Goal: Information Seeking & Learning: Learn about a topic

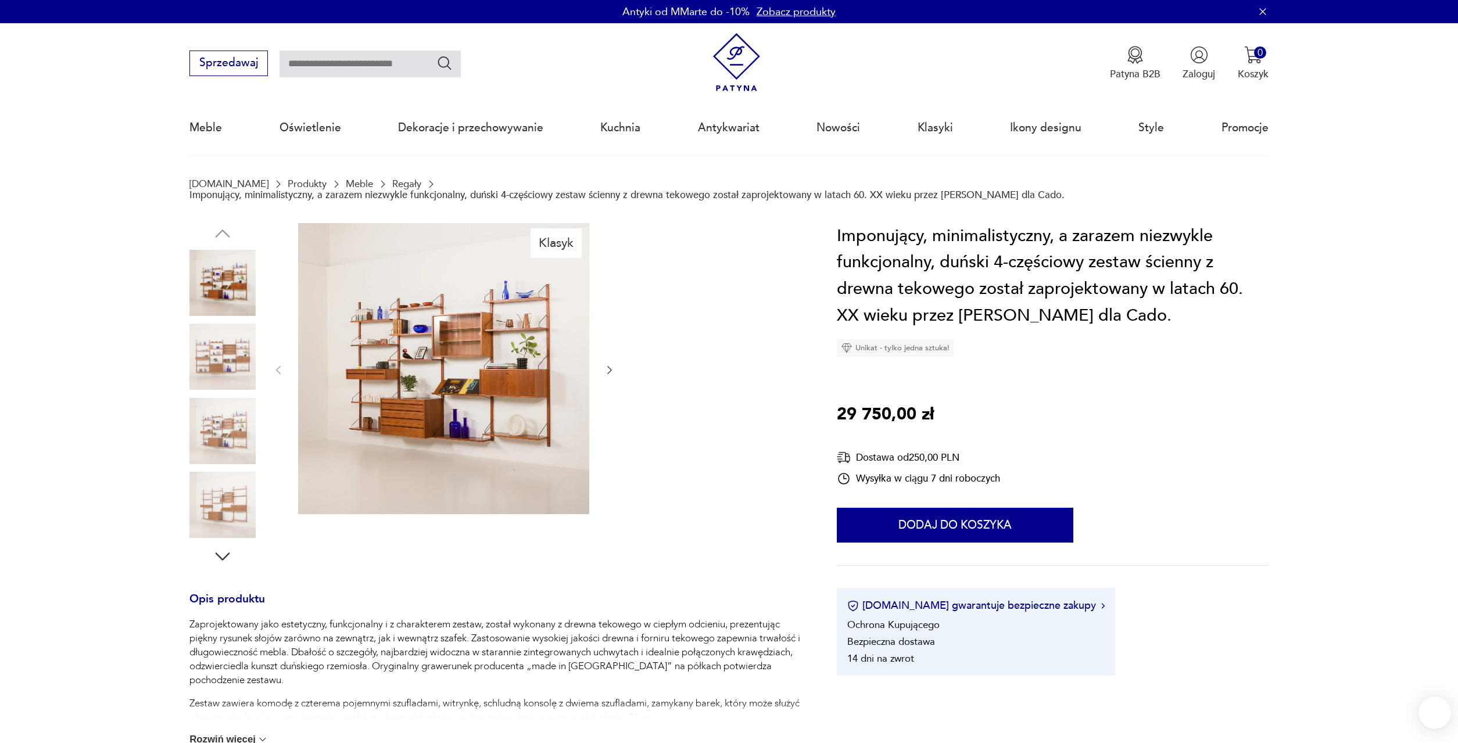
click at [233, 360] on img at bounding box center [222, 357] width 66 height 66
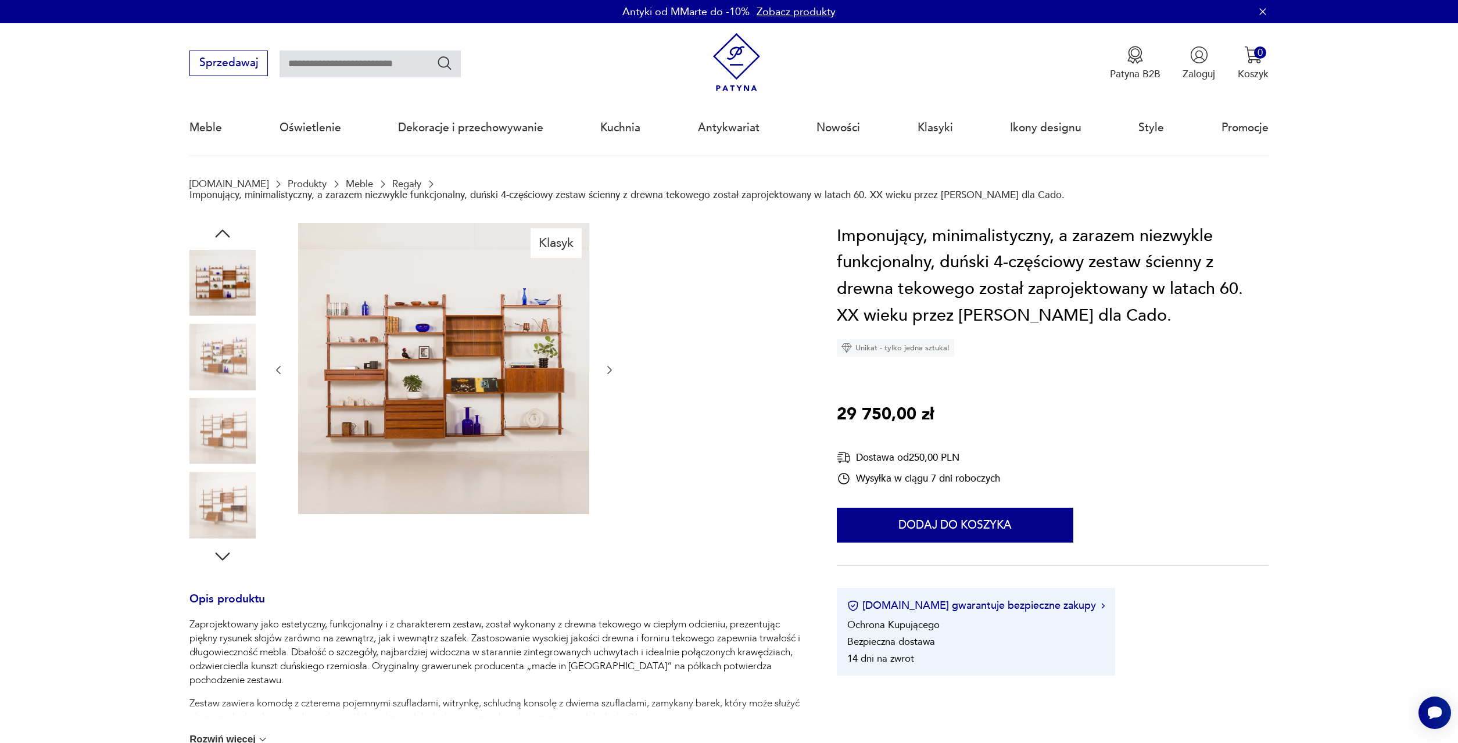
click at [219, 407] on img at bounding box center [222, 431] width 66 height 66
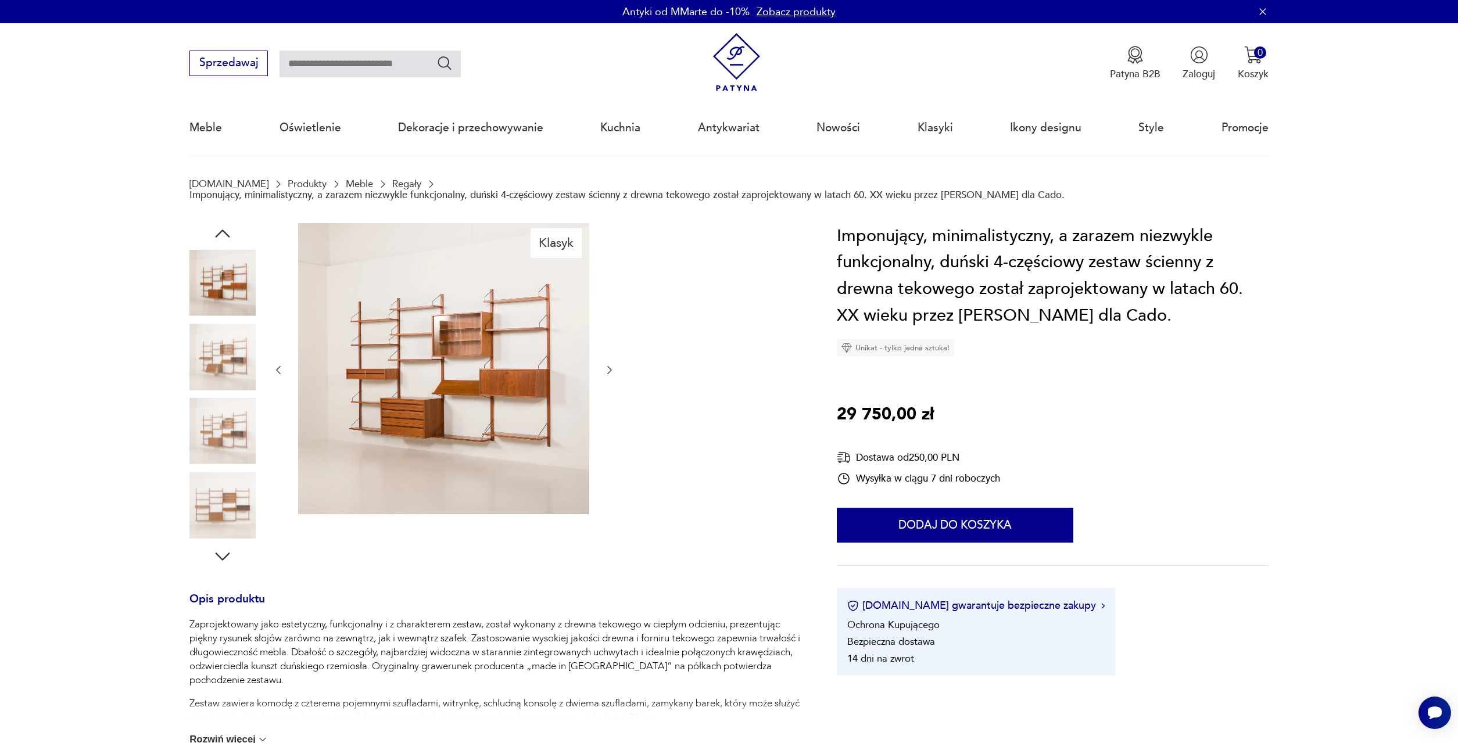
click at [219, 452] on img at bounding box center [222, 431] width 66 height 66
click at [217, 494] on img at bounding box center [222, 505] width 66 height 66
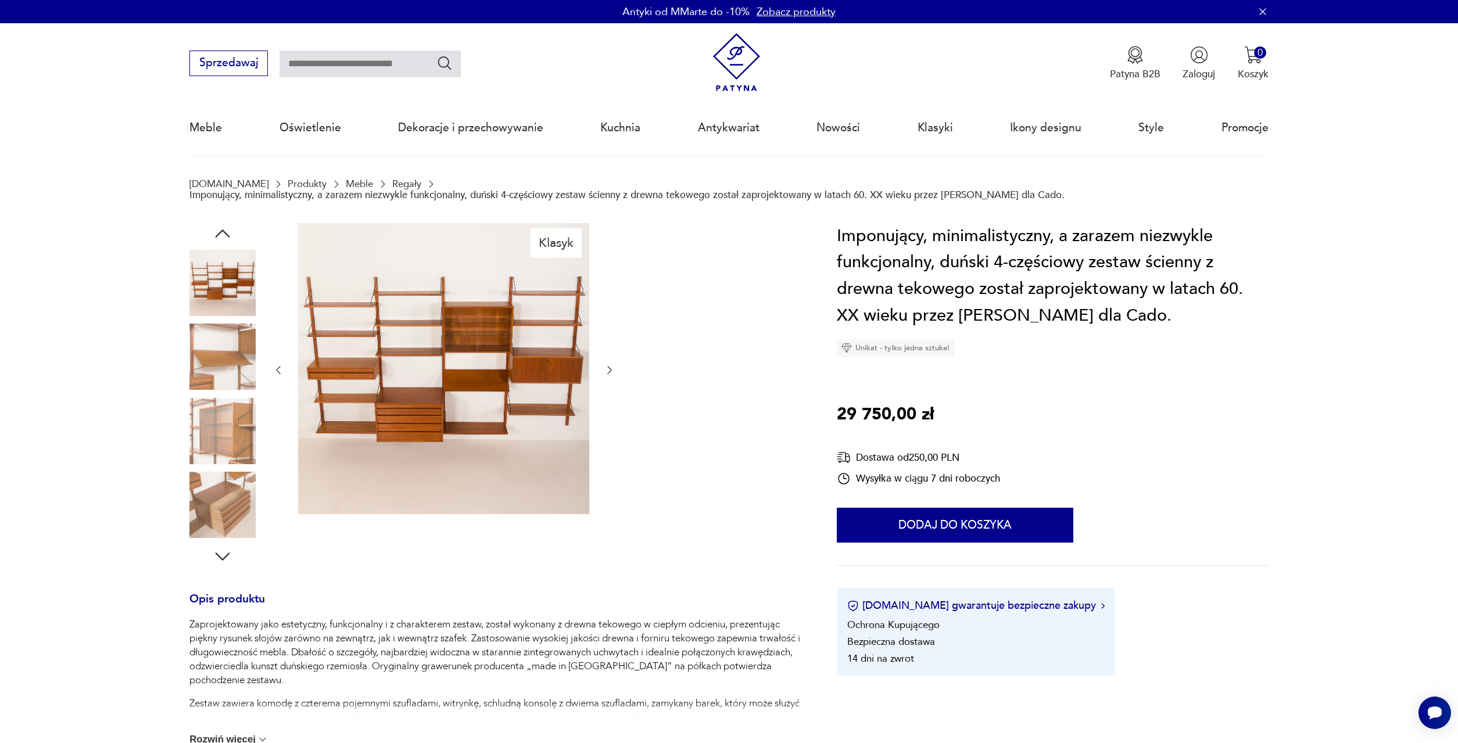
click at [217, 494] on img at bounding box center [222, 505] width 66 height 66
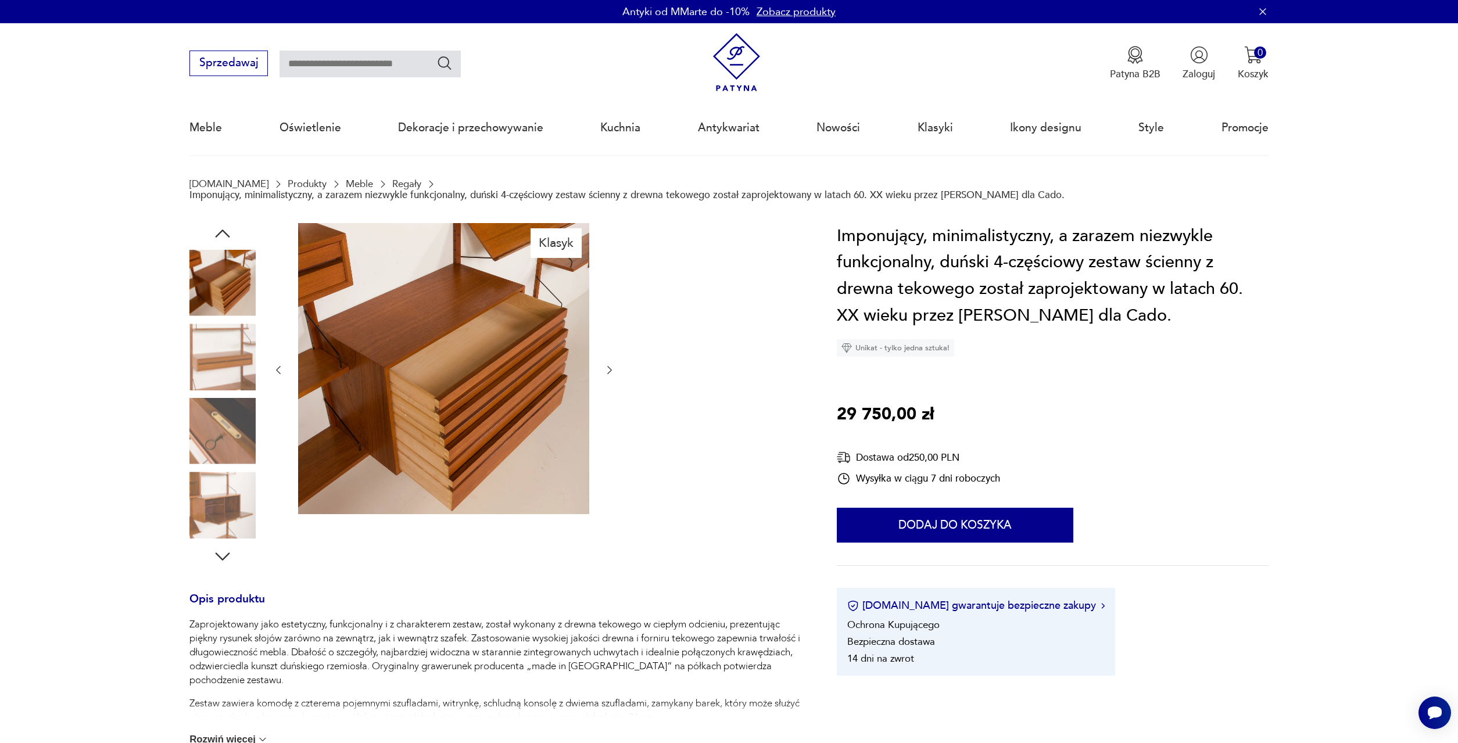
click at [217, 494] on img at bounding box center [222, 505] width 66 height 66
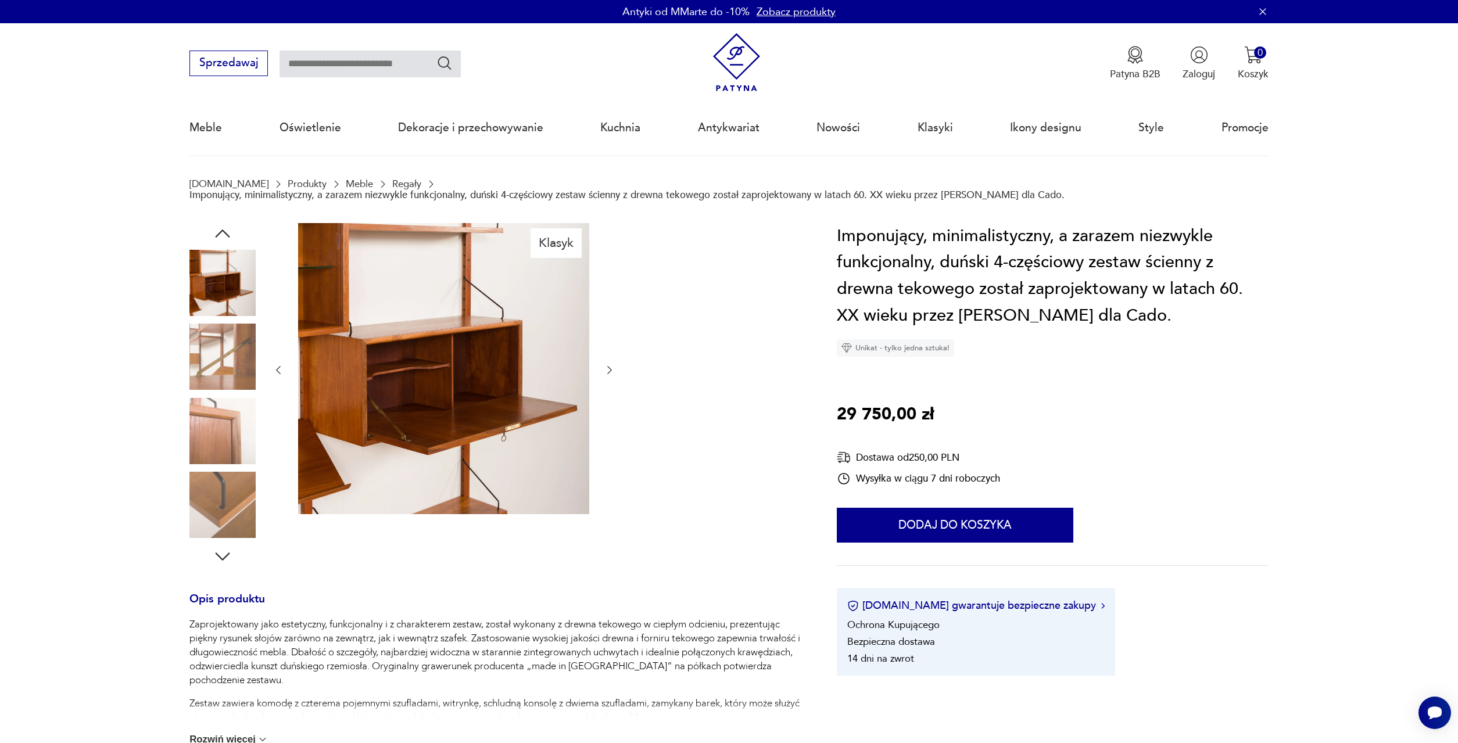
click at [217, 494] on img at bounding box center [222, 505] width 66 height 66
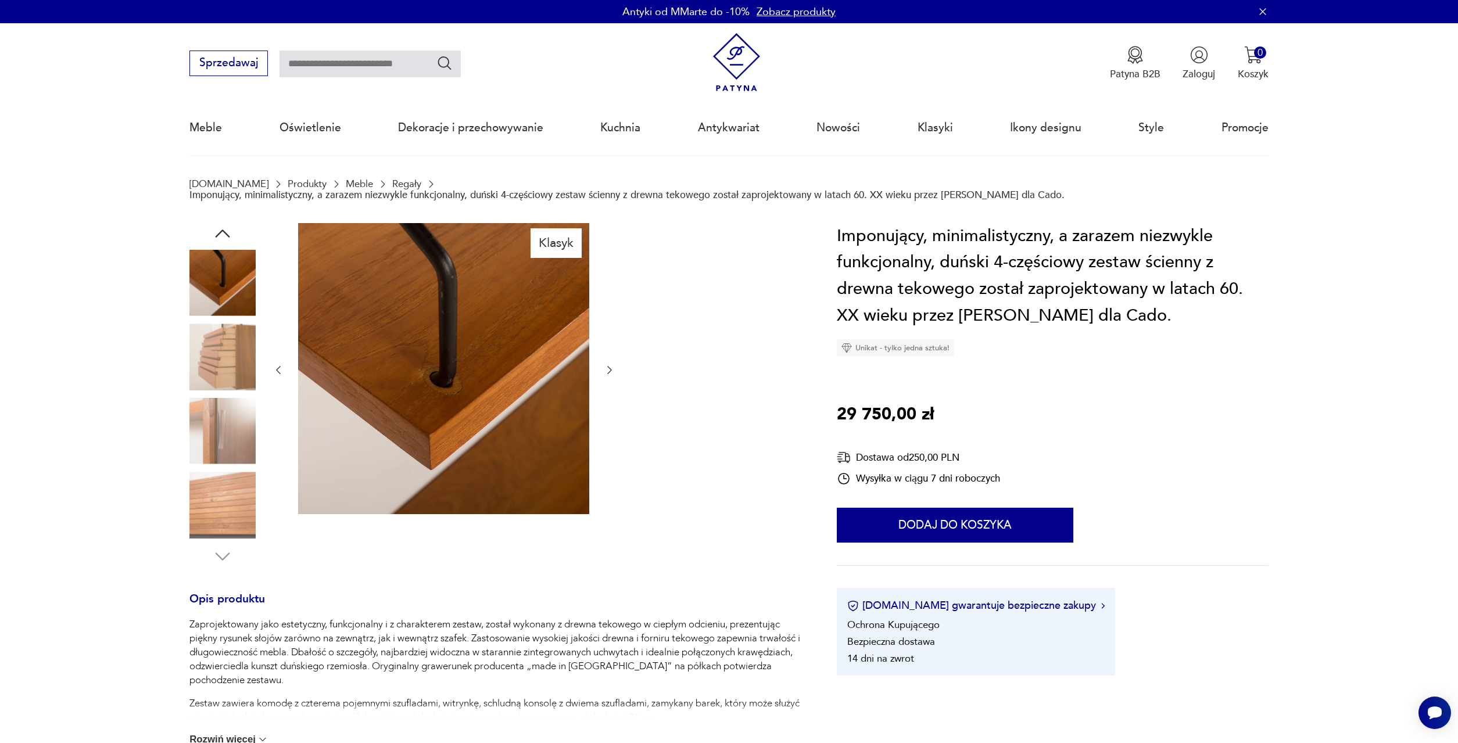
click at [217, 494] on img at bounding box center [222, 505] width 66 height 66
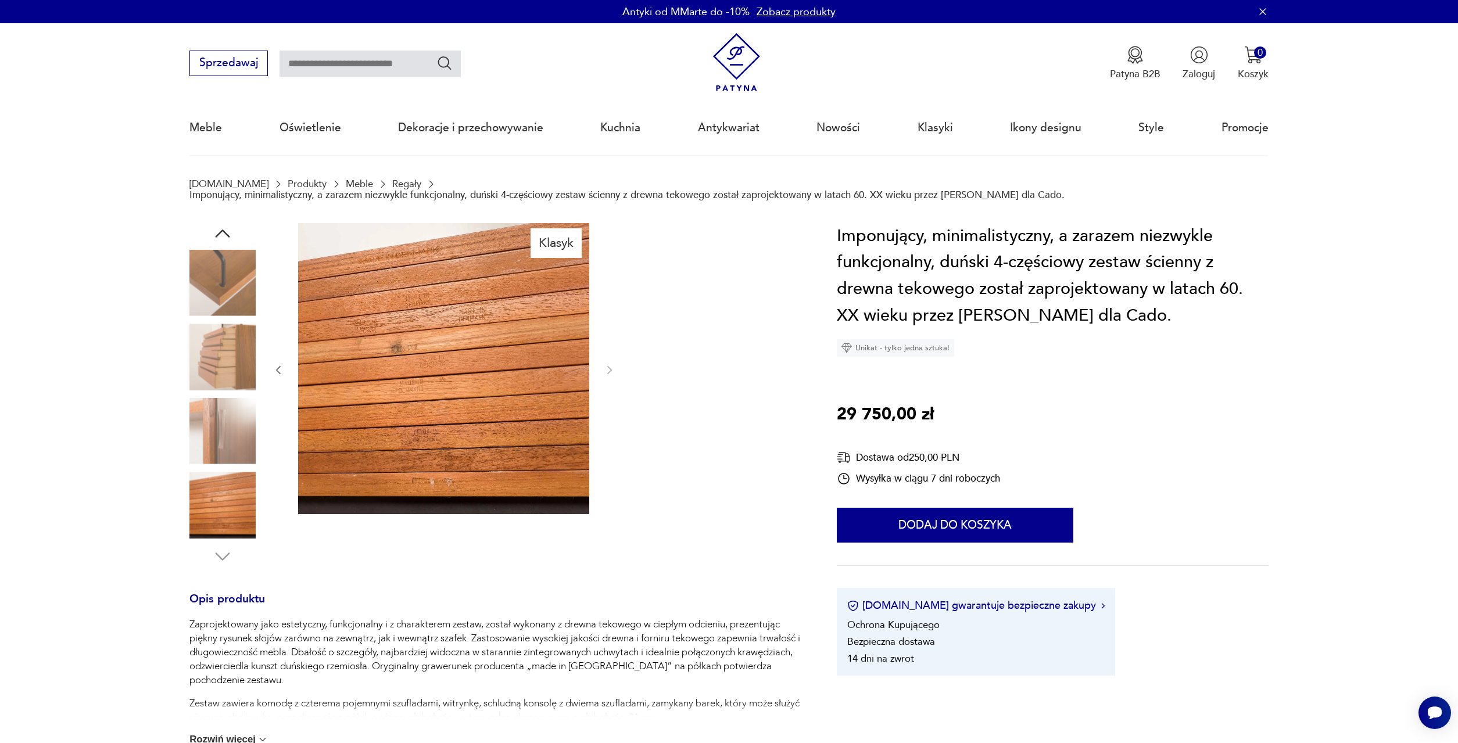
click at [217, 494] on img at bounding box center [222, 505] width 66 height 66
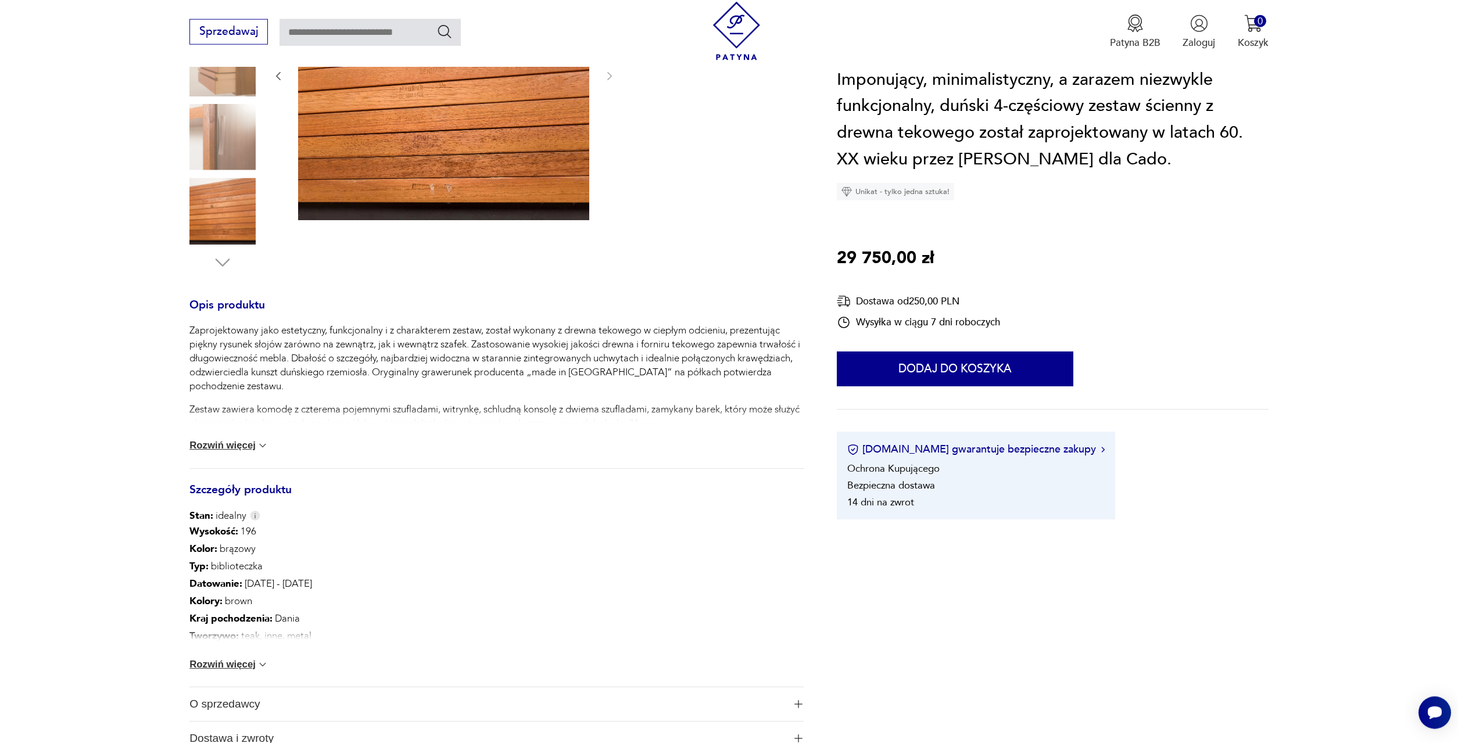
scroll to position [296, 0]
click at [256, 657] on button "Rozwiń więcej" at bounding box center [228, 663] width 79 height 12
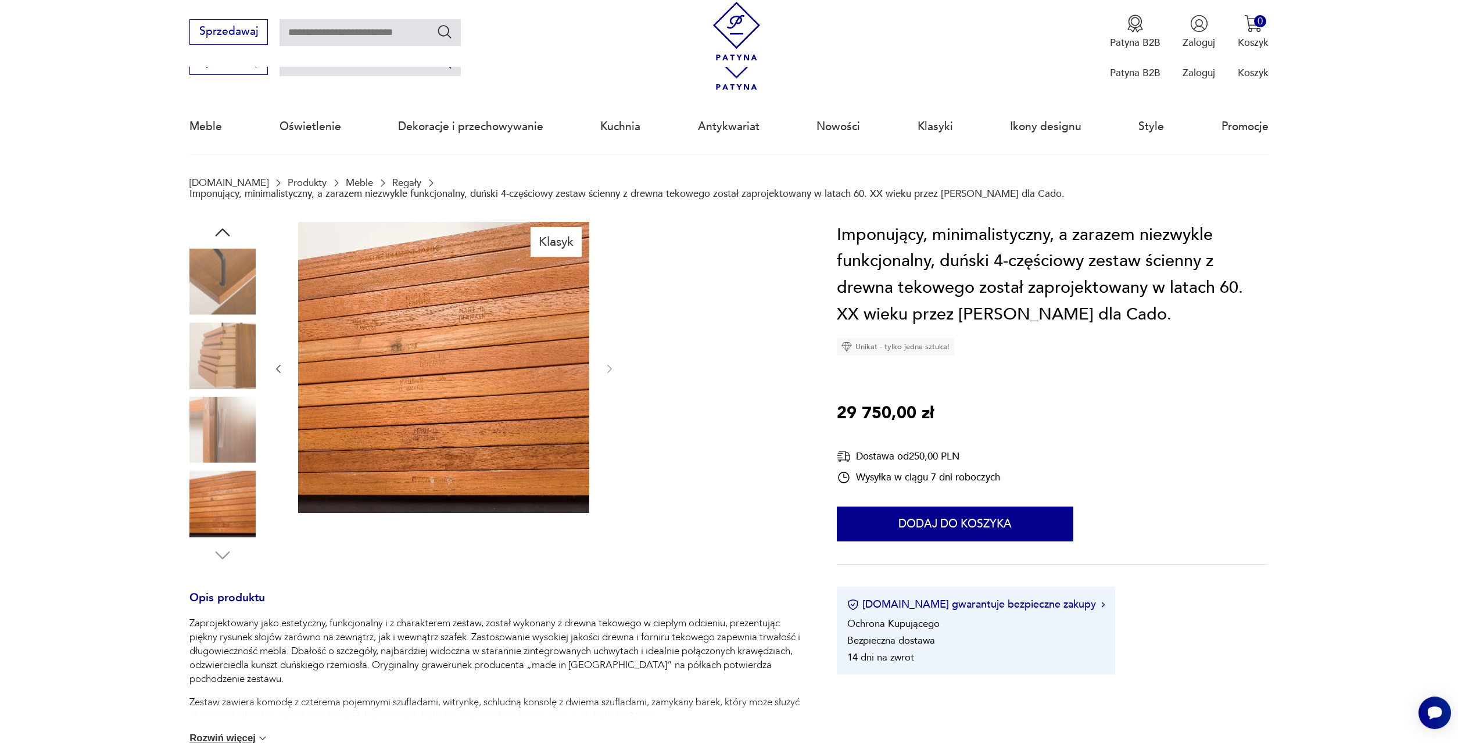
scroll to position [0, 0]
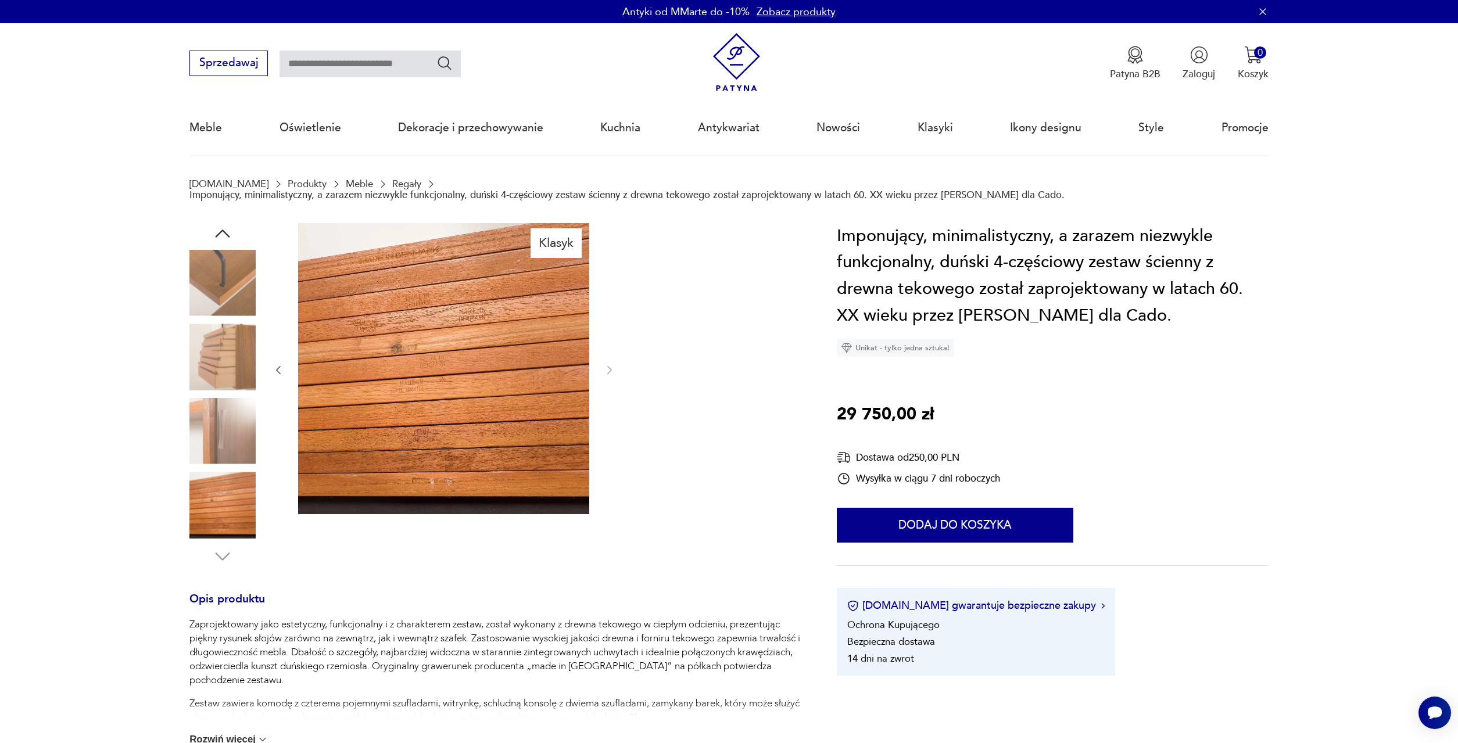
click at [215, 301] on img at bounding box center [222, 283] width 66 height 66
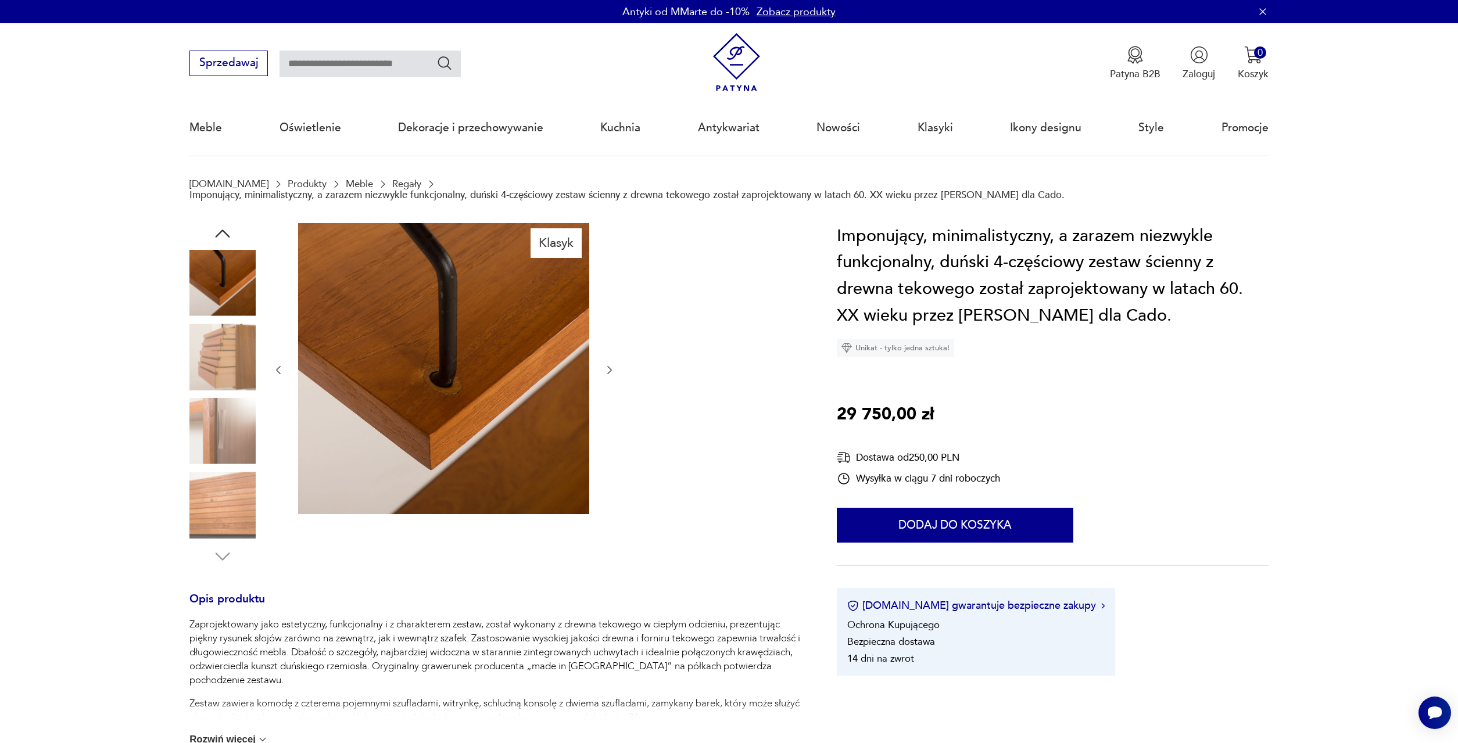
click at [238, 427] on img at bounding box center [222, 431] width 66 height 66
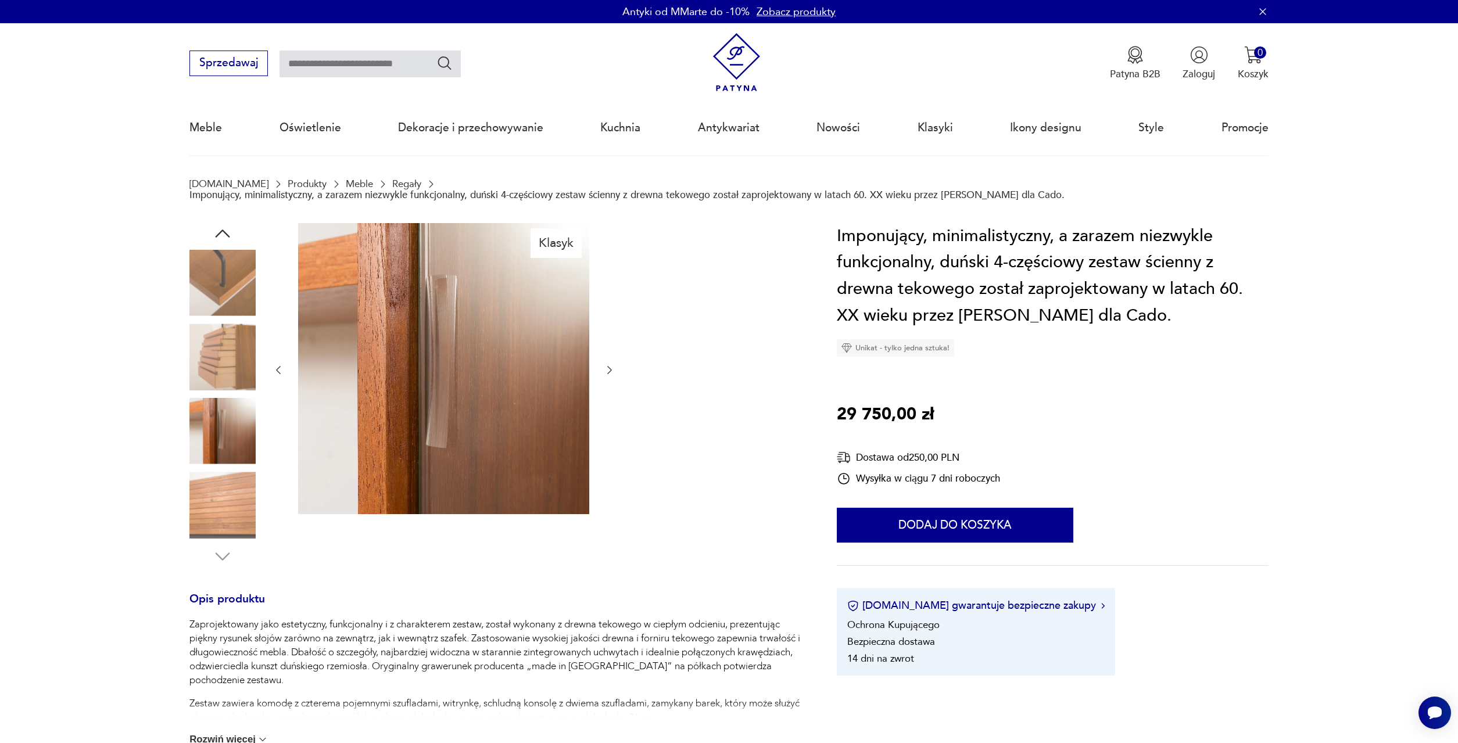
click at [213, 237] on icon "button" at bounding box center [222, 233] width 21 height 21
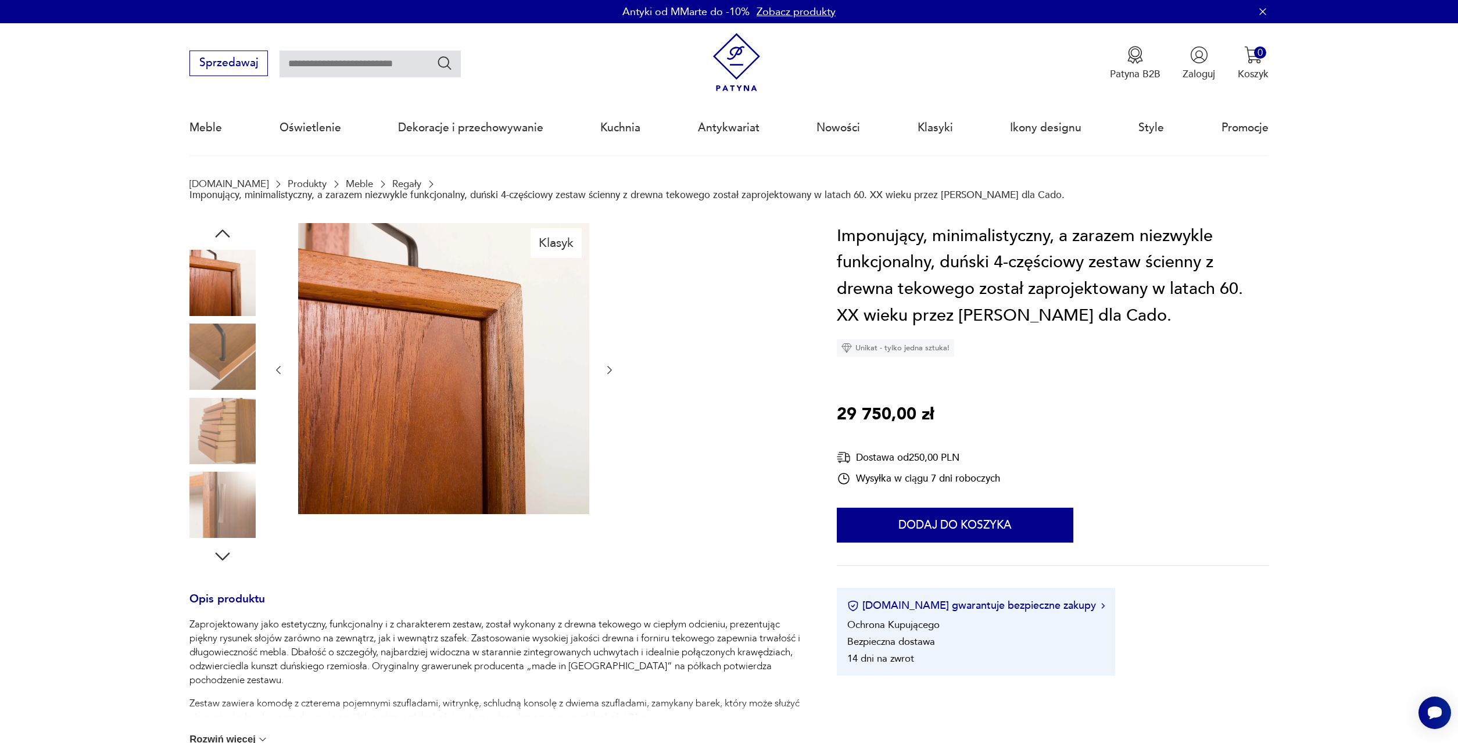
click at [213, 237] on icon "button" at bounding box center [222, 233] width 21 height 21
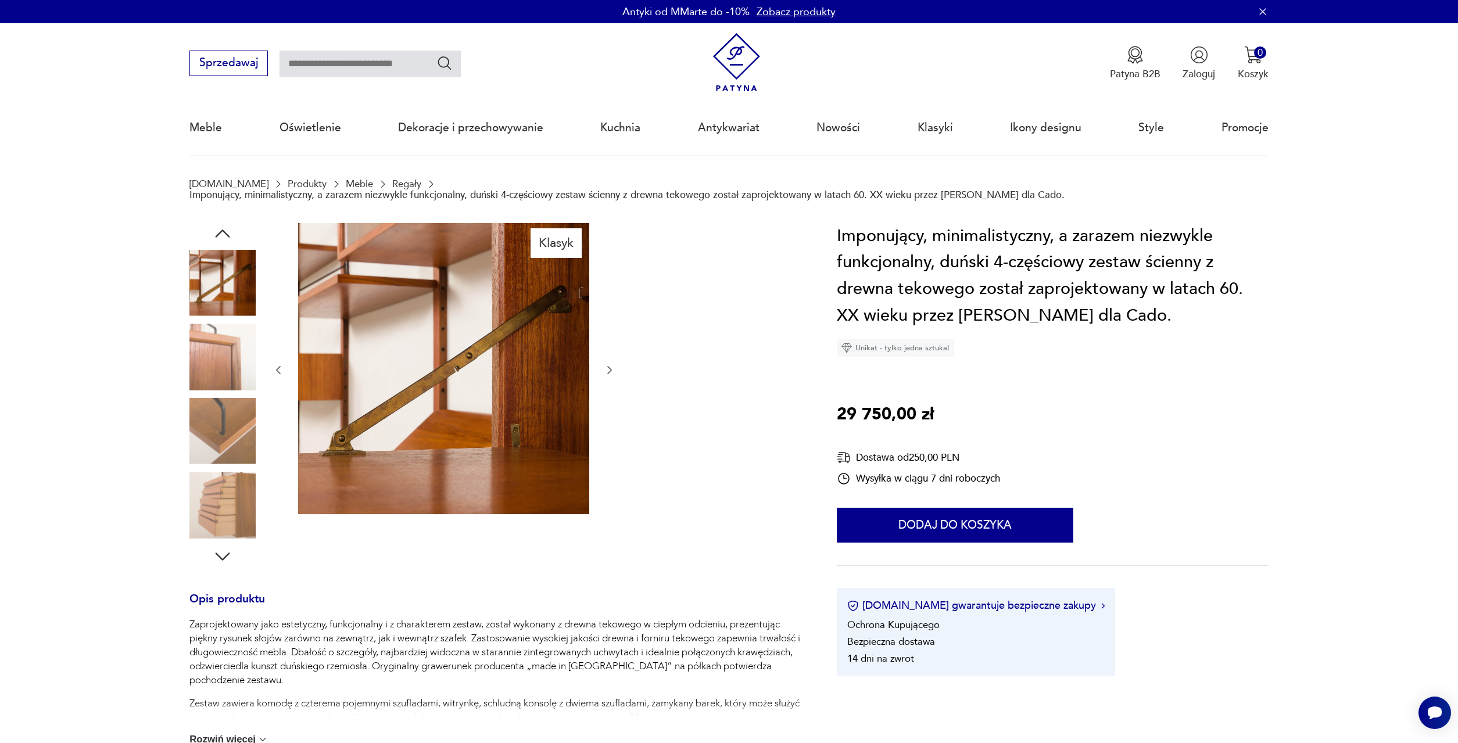
click at [213, 237] on icon "button" at bounding box center [222, 233] width 21 height 21
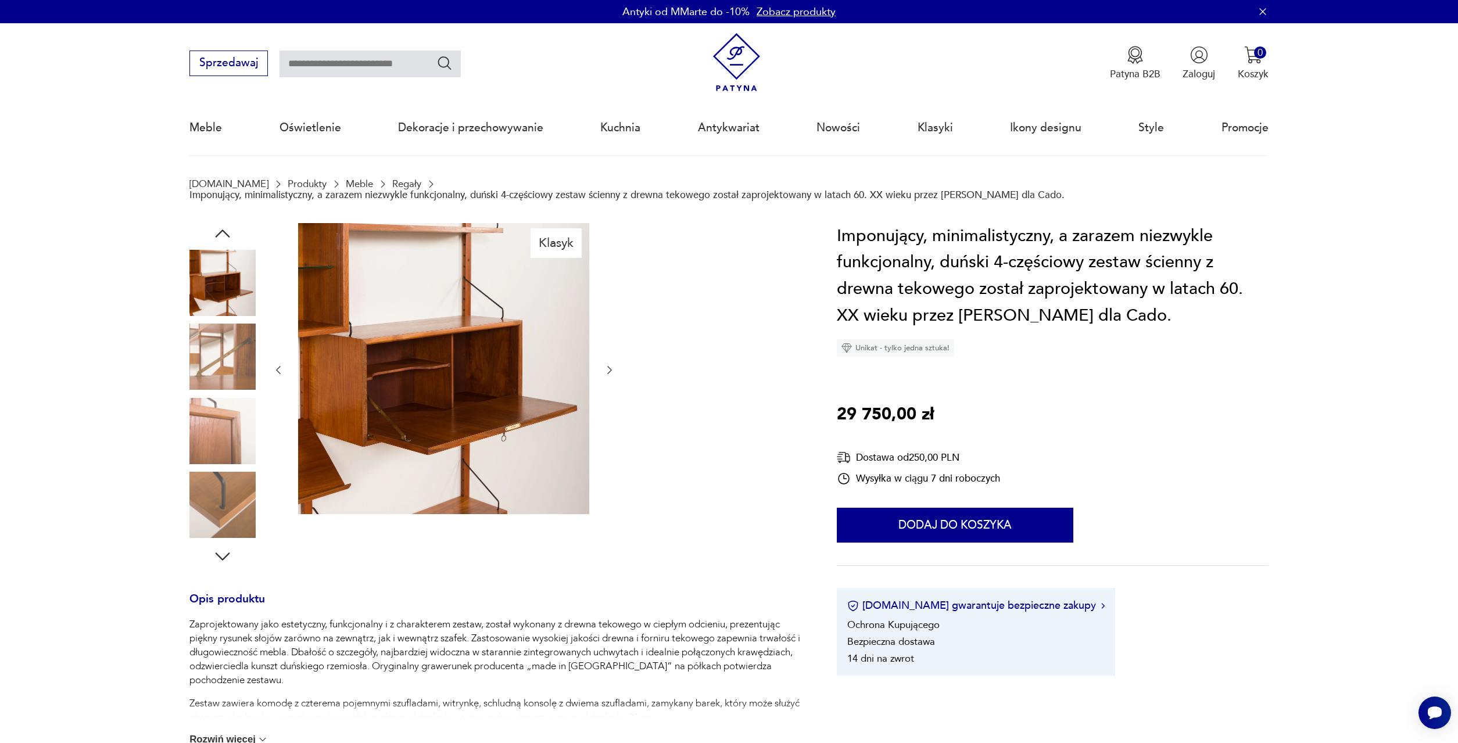
click at [213, 237] on icon "button" at bounding box center [222, 233] width 21 height 21
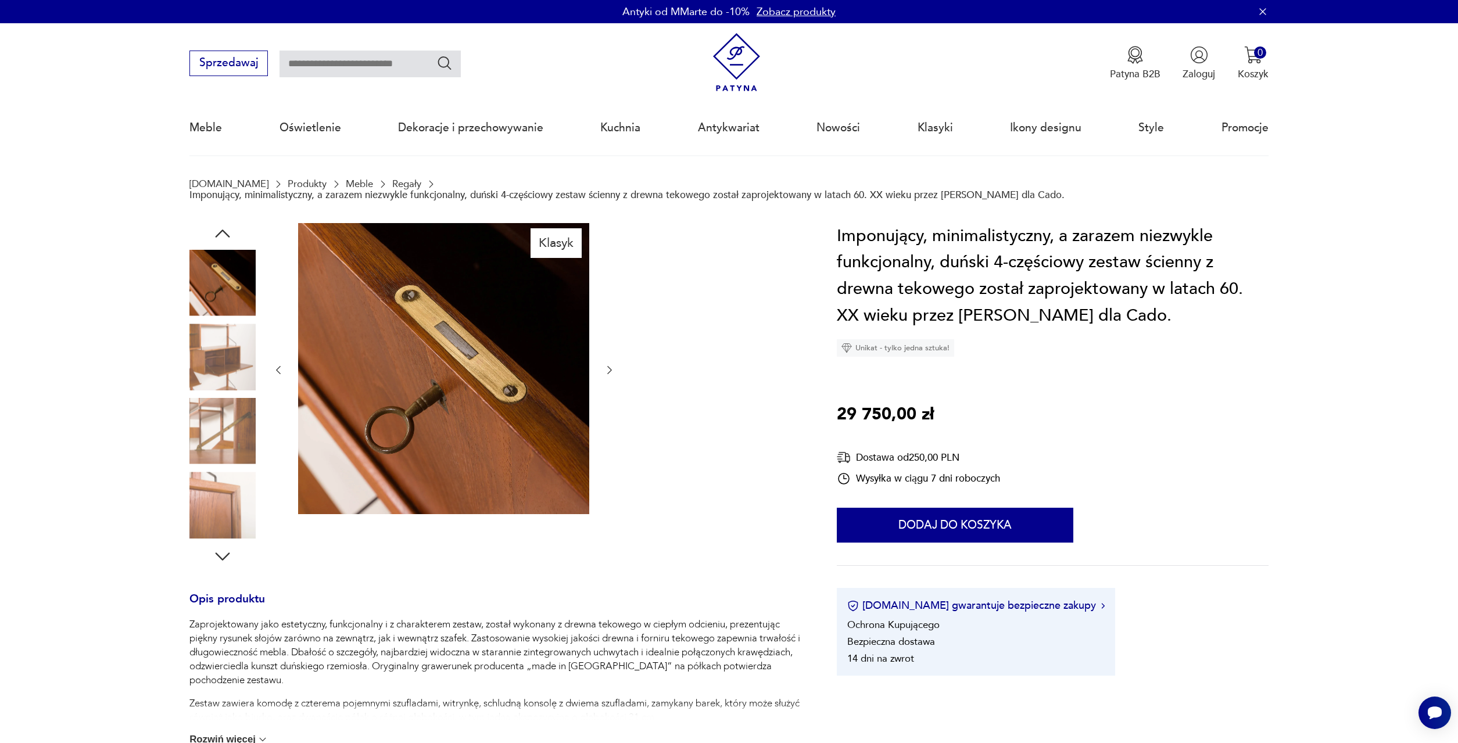
click at [213, 237] on icon "button" at bounding box center [222, 233] width 21 height 21
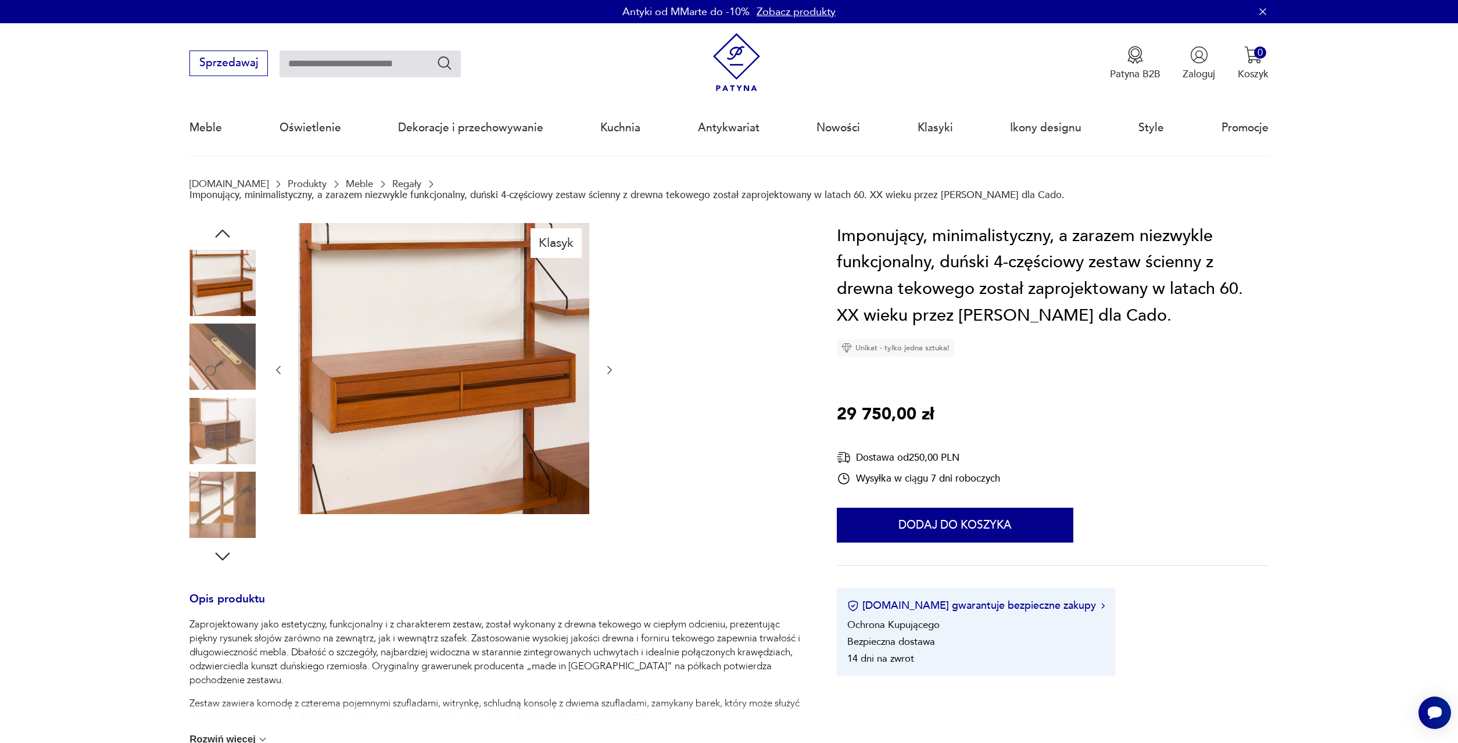
click at [213, 237] on icon "button" at bounding box center [222, 233] width 21 height 21
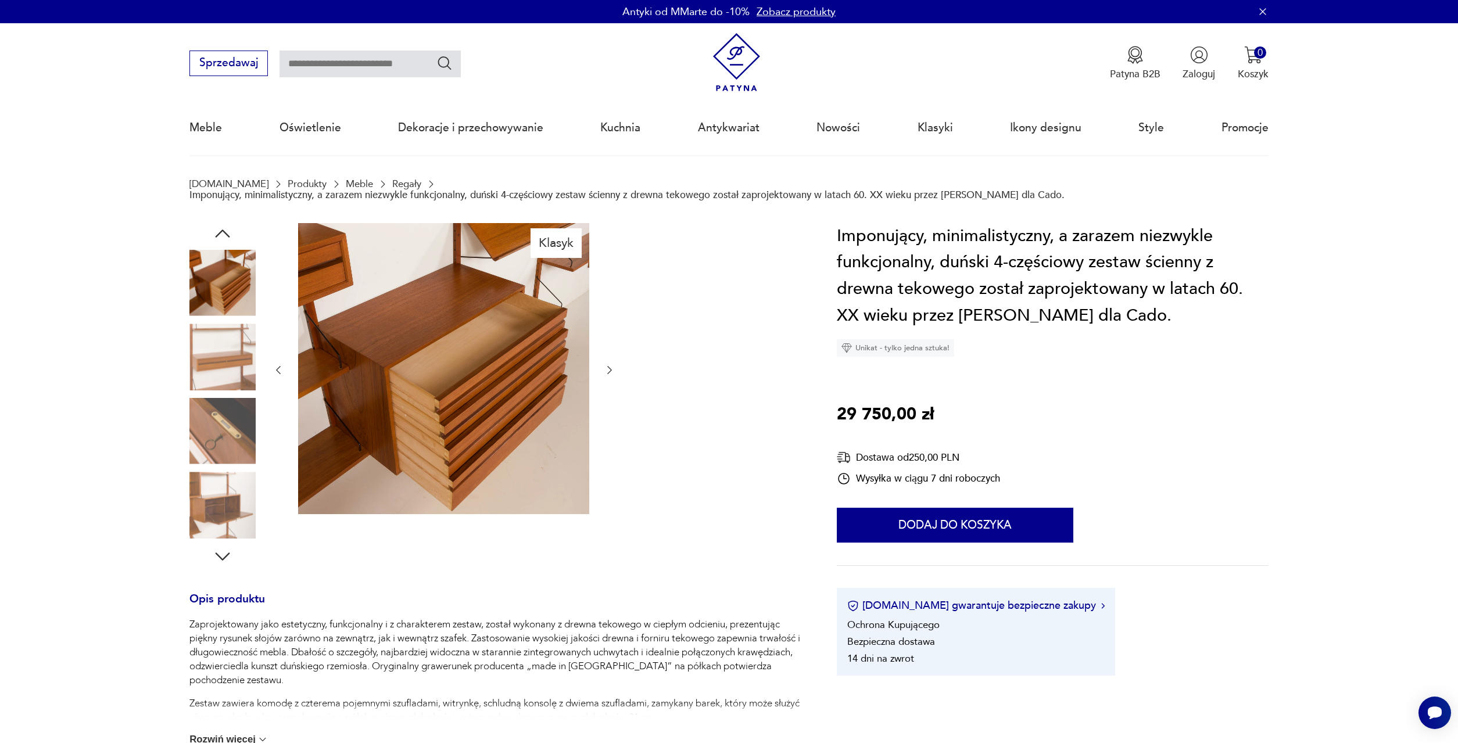
click at [213, 237] on icon "button" at bounding box center [222, 233] width 21 height 21
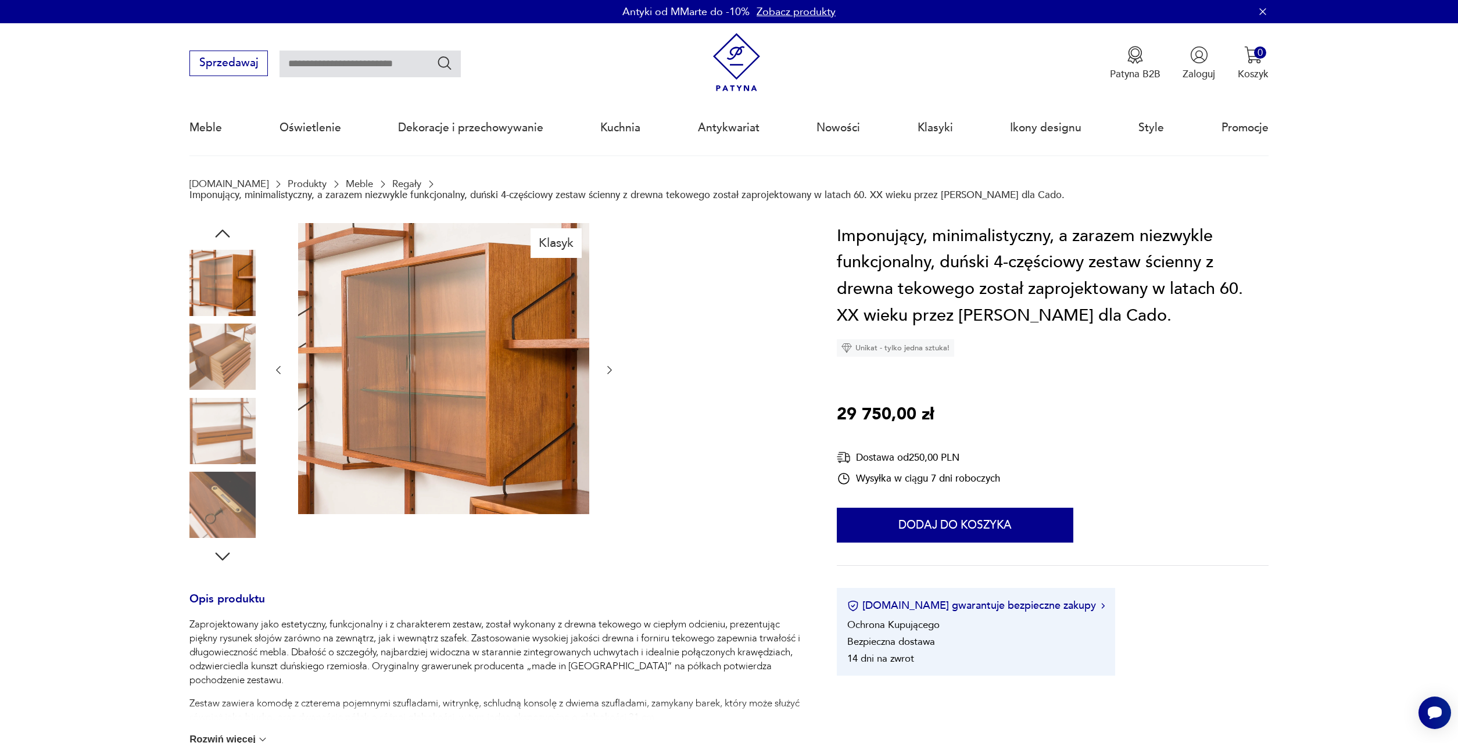
click at [213, 237] on icon "button" at bounding box center [222, 233] width 21 height 21
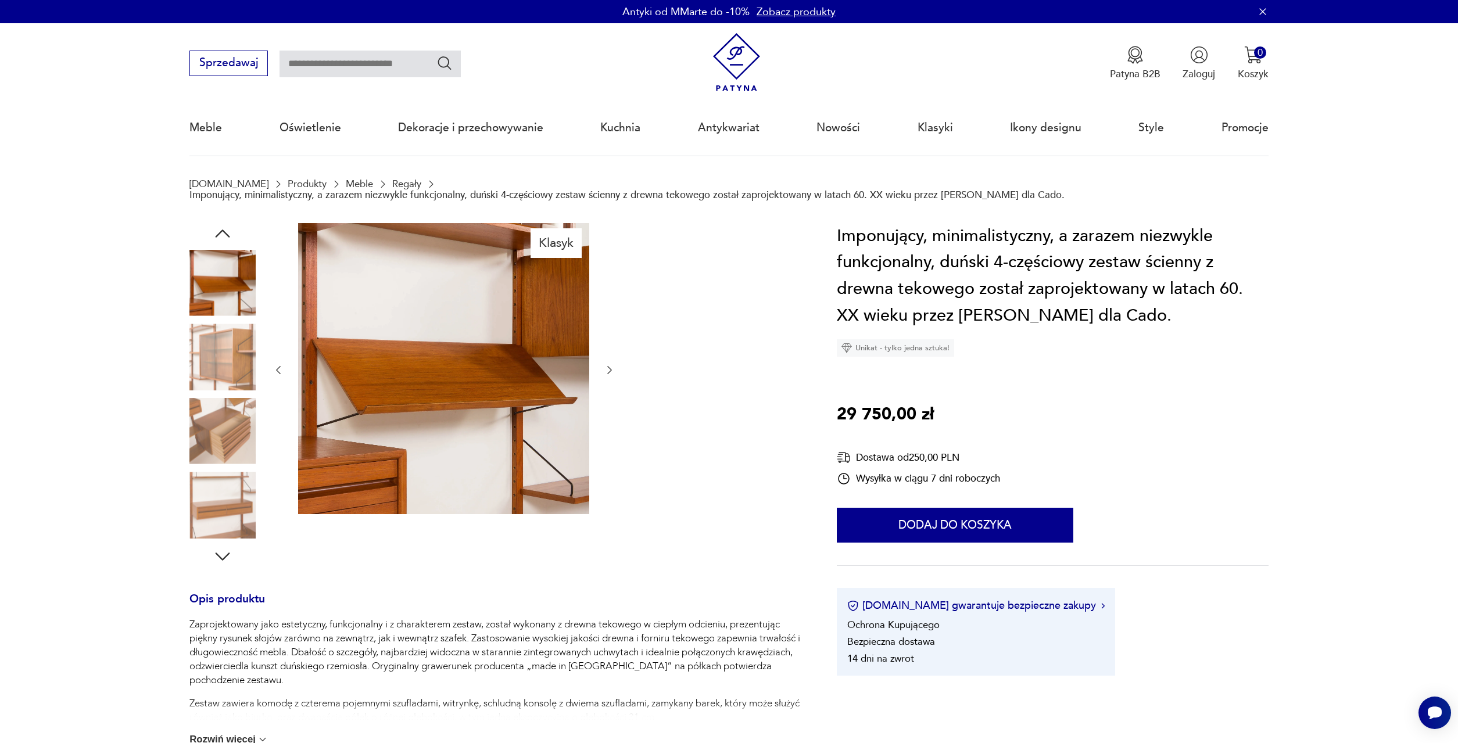
click at [213, 237] on icon "button" at bounding box center [222, 233] width 21 height 21
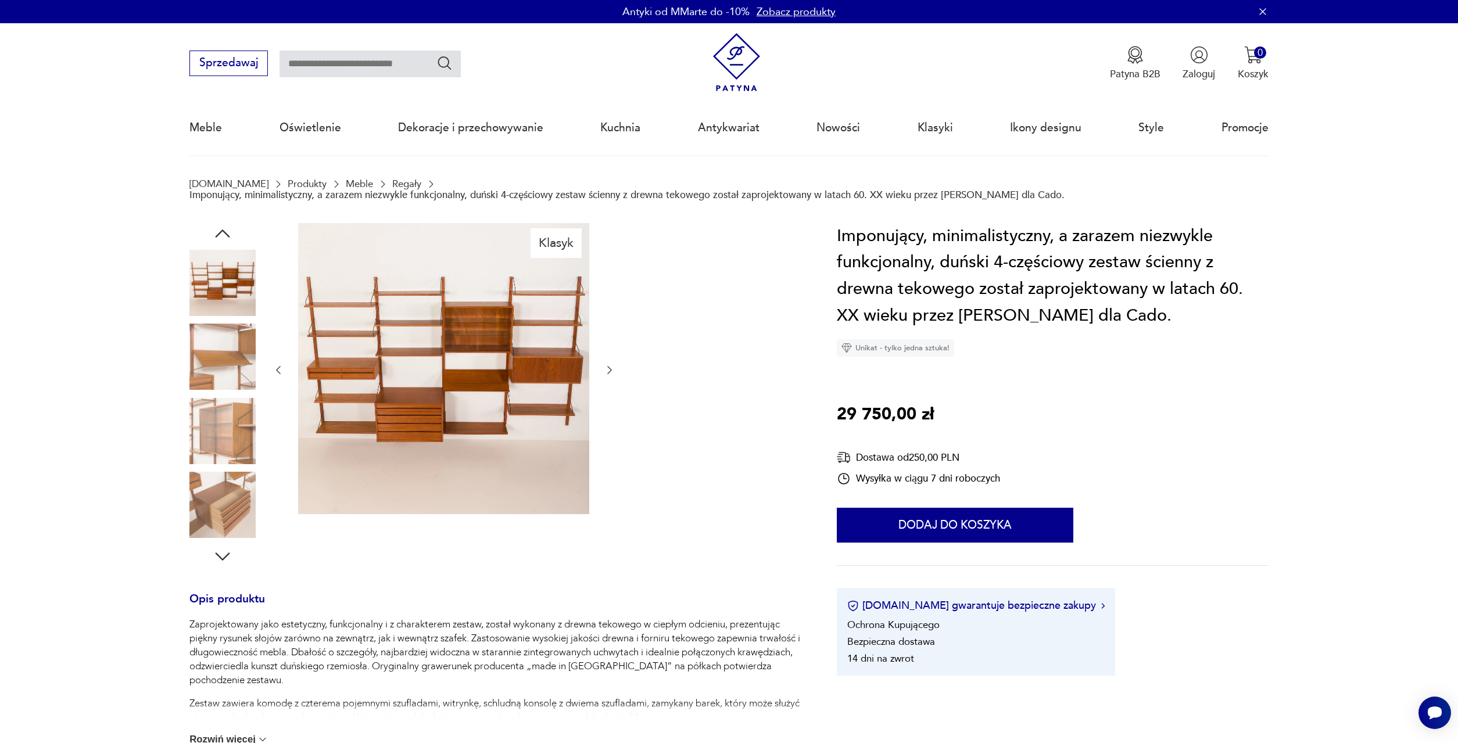
click at [213, 237] on icon "button" at bounding box center [222, 233] width 21 height 21
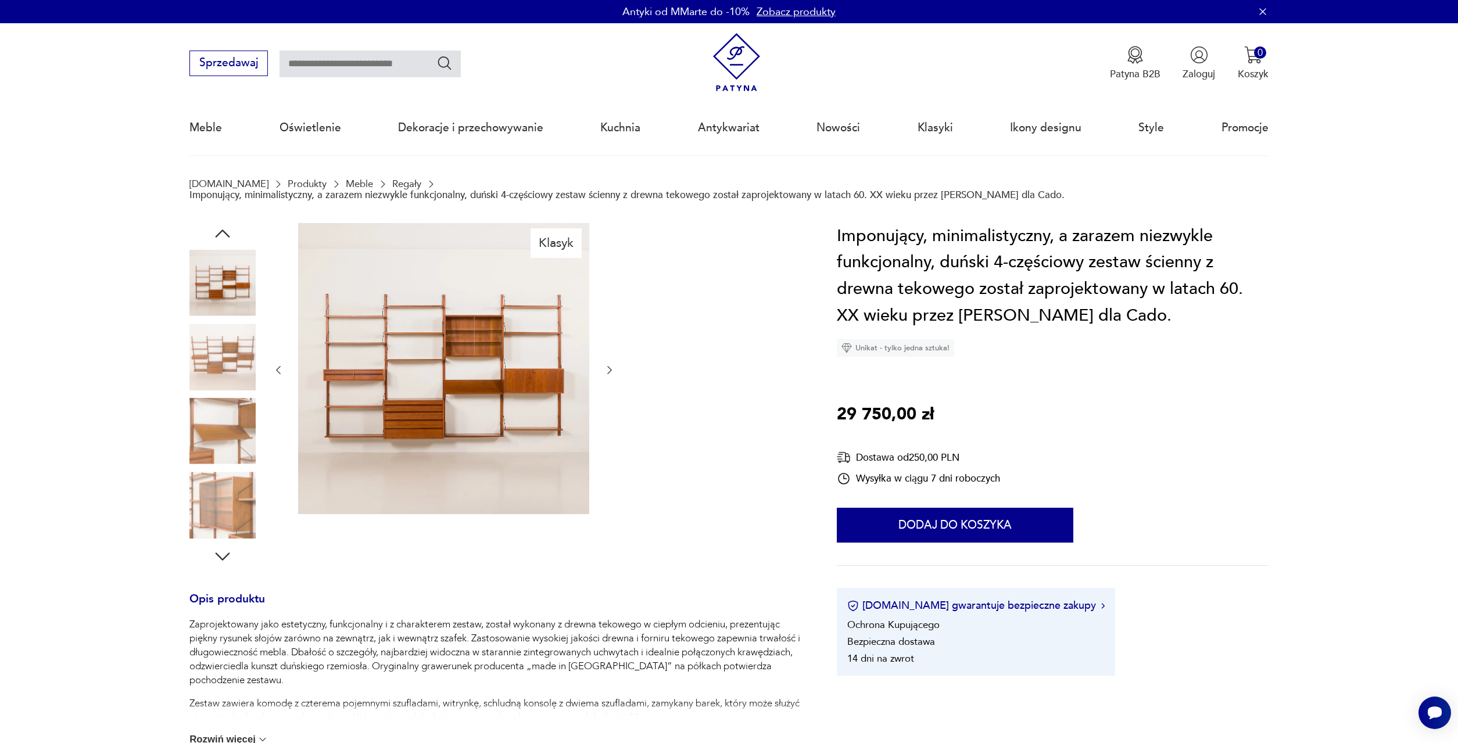
click at [213, 237] on icon "button" at bounding box center [222, 233] width 21 height 21
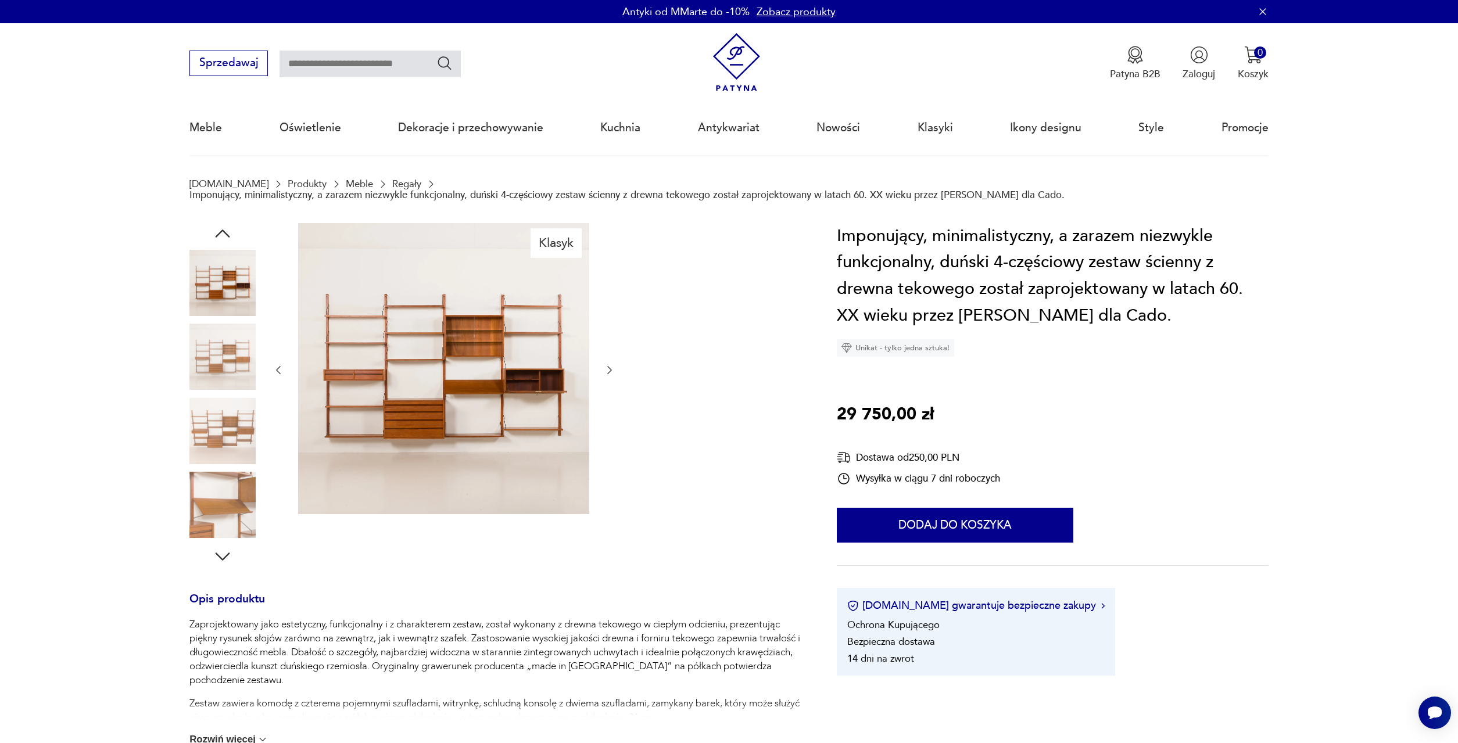
click at [213, 237] on icon "button" at bounding box center [222, 233] width 21 height 21
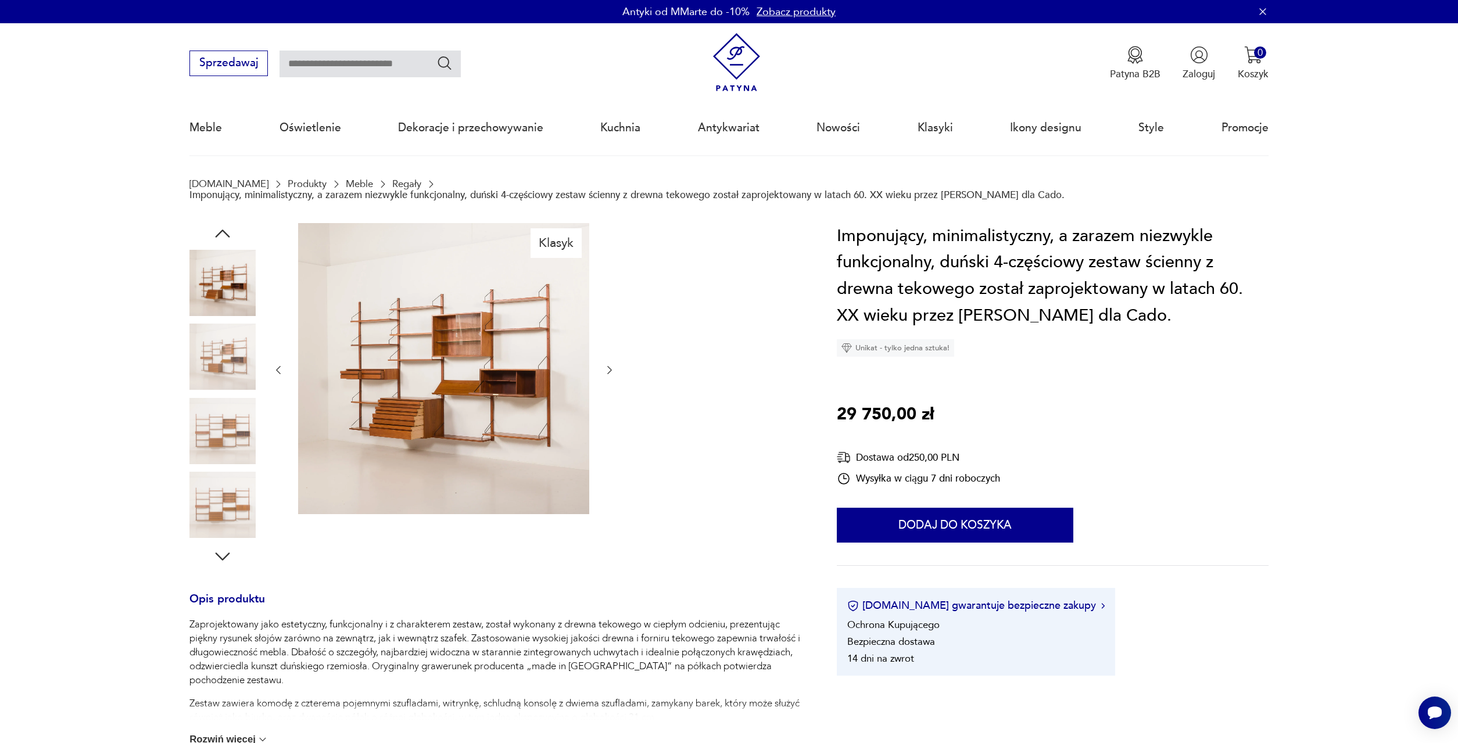
click at [213, 237] on icon "button" at bounding box center [222, 233] width 21 height 21
click at [452, 373] on img at bounding box center [443, 368] width 291 height 291
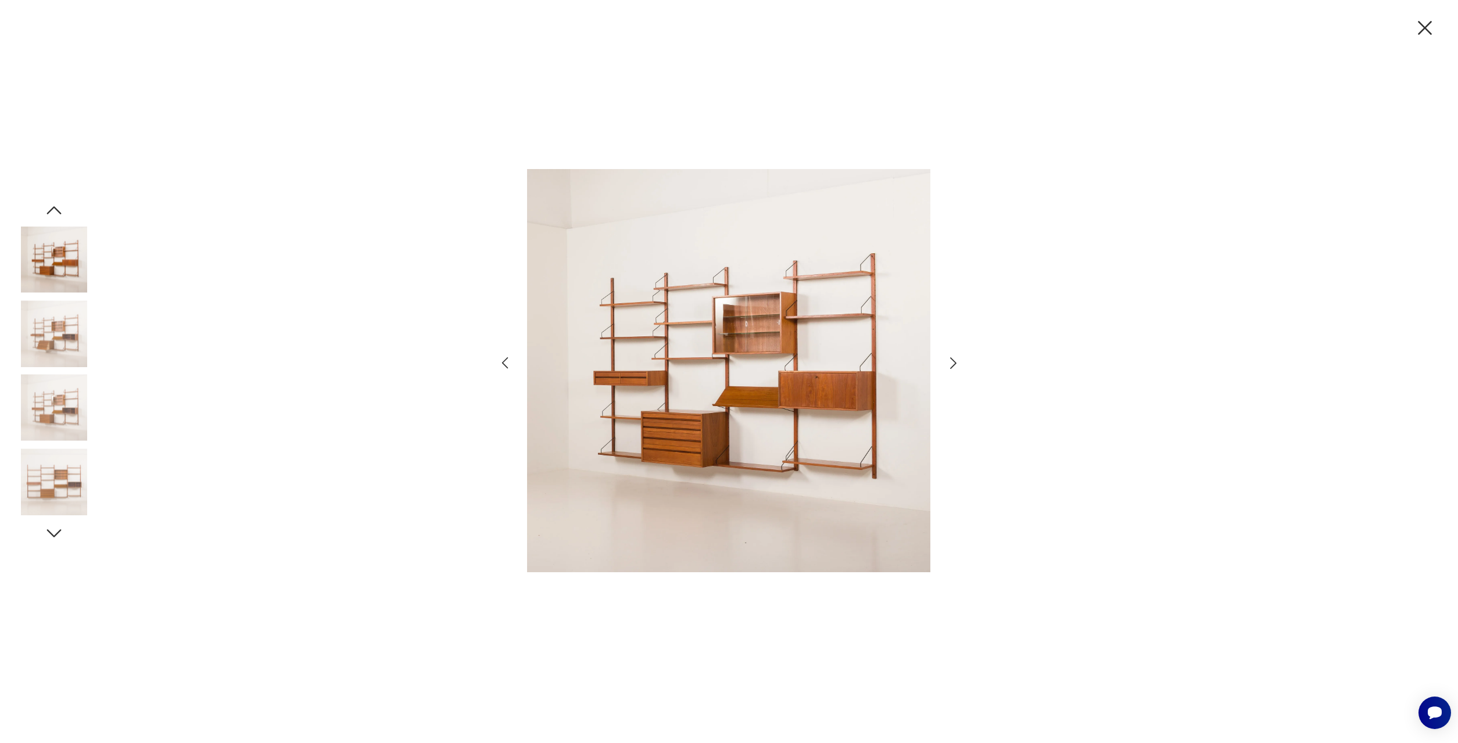
click at [954, 360] on icon "button" at bounding box center [953, 363] width 17 height 17
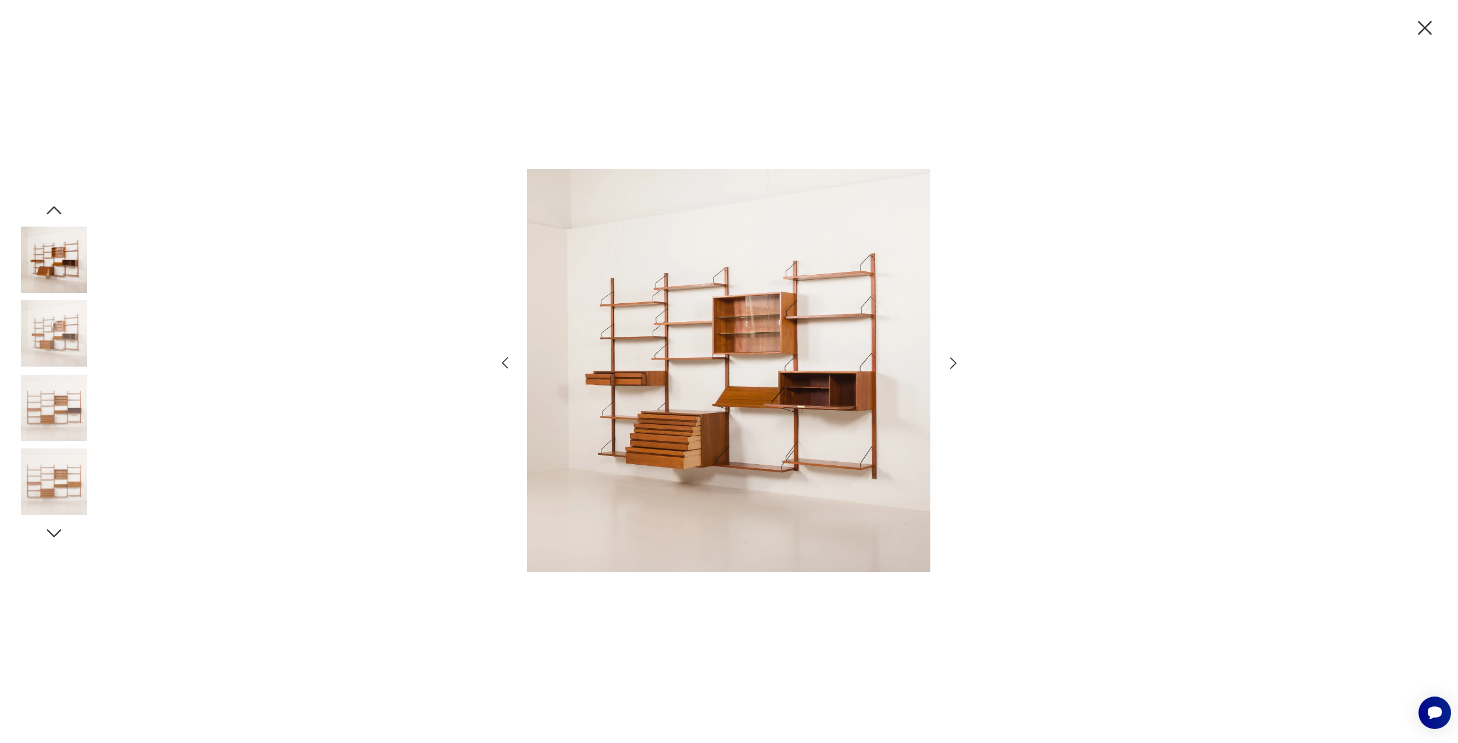
click at [954, 360] on icon "button" at bounding box center [953, 363] width 17 height 17
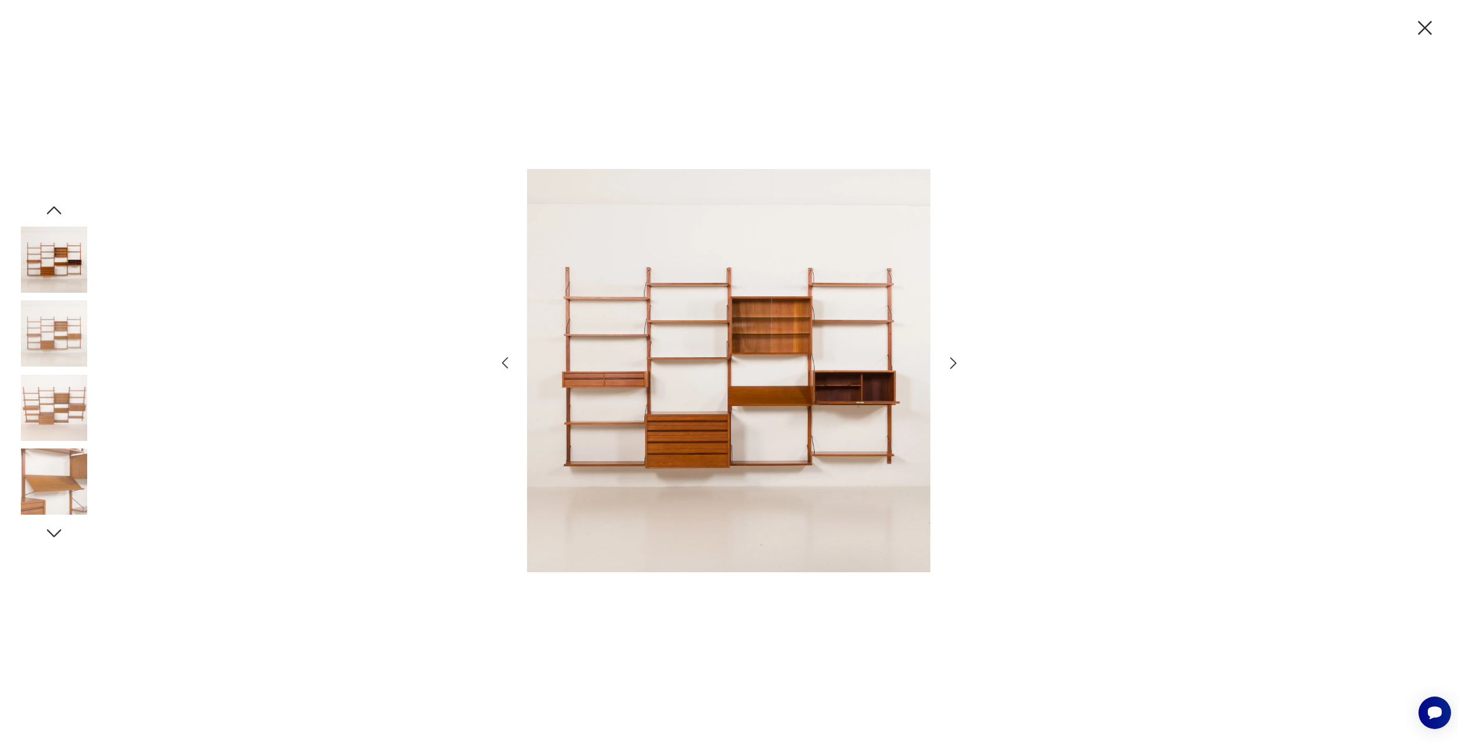
click at [954, 360] on icon "button" at bounding box center [953, 363] width 17 height 17
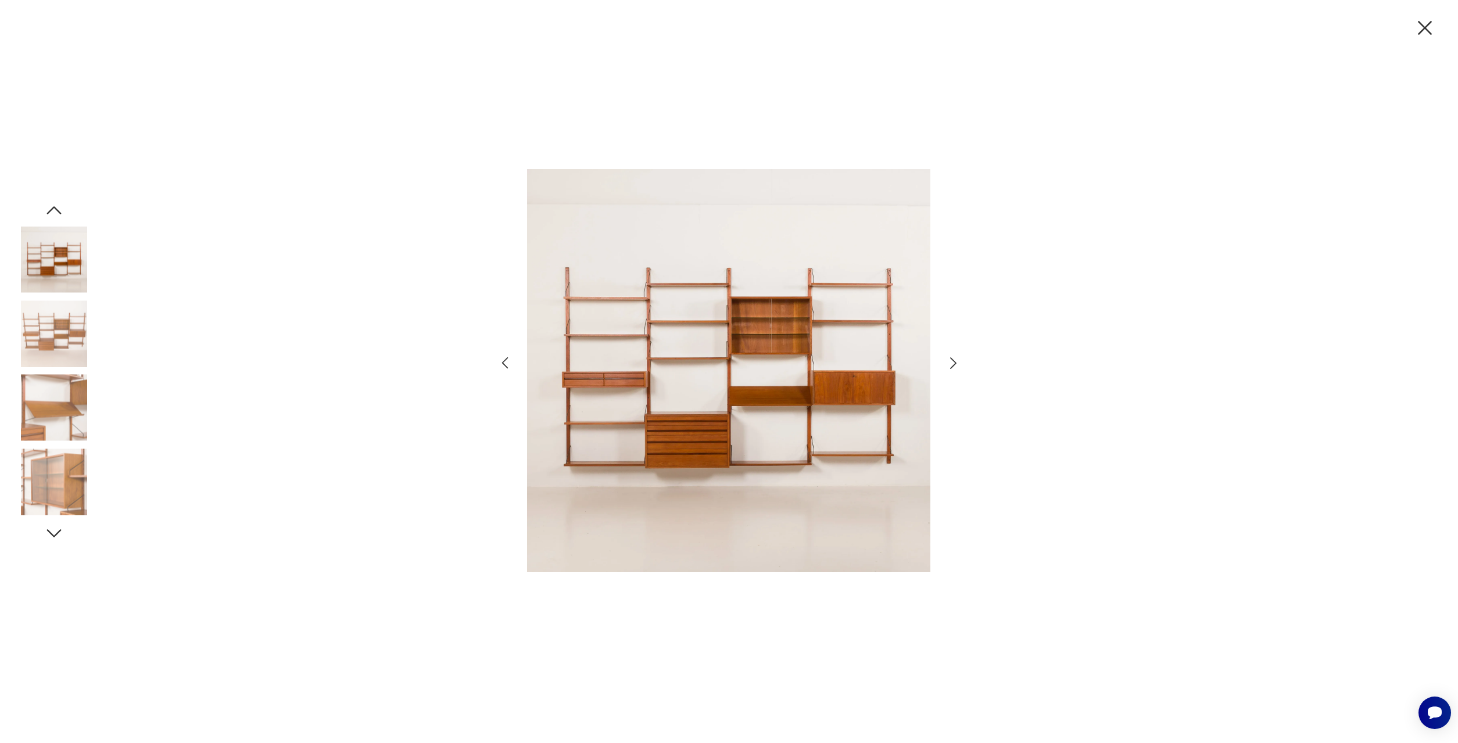
click at [954, 360] on icon "button" at bounding box center [953, 363] width 17 height 17
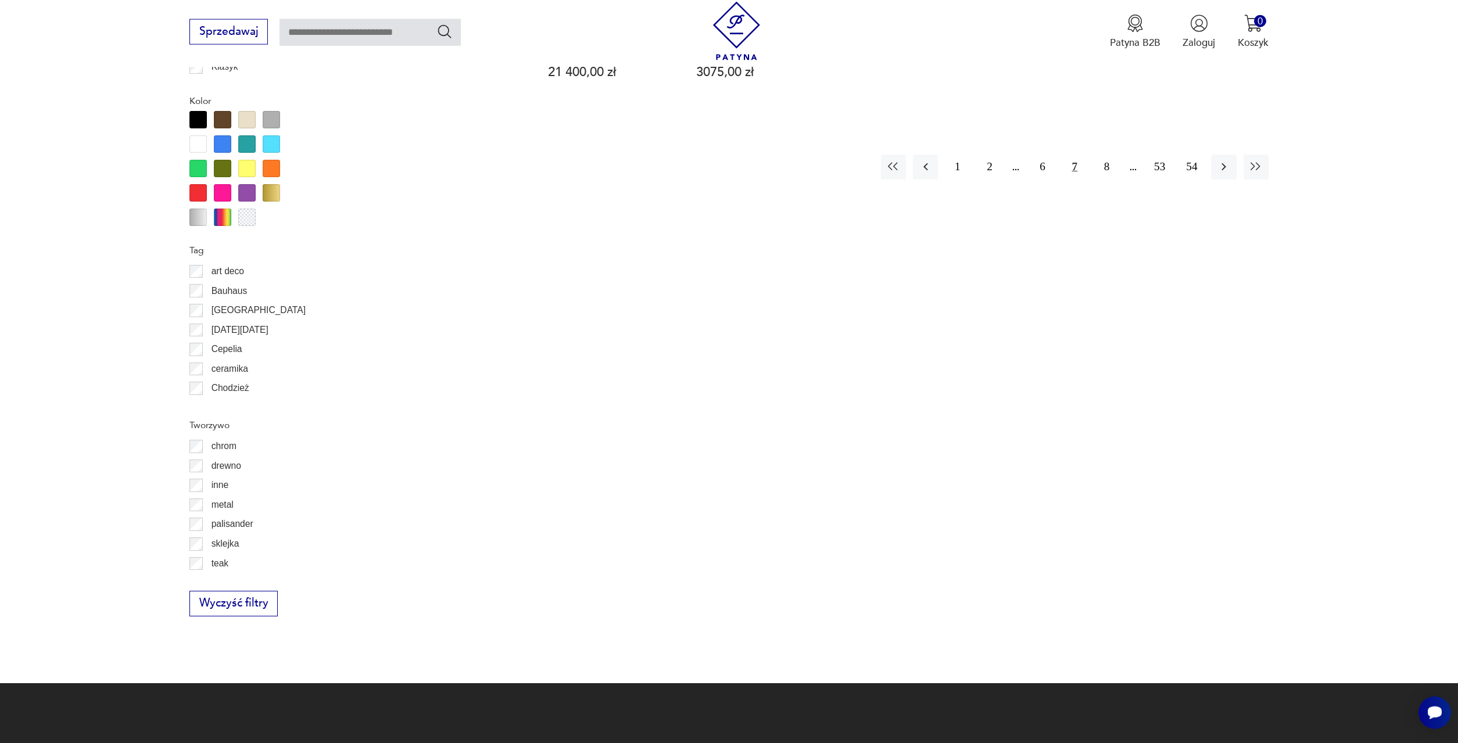
scroll to position [1282, 0]
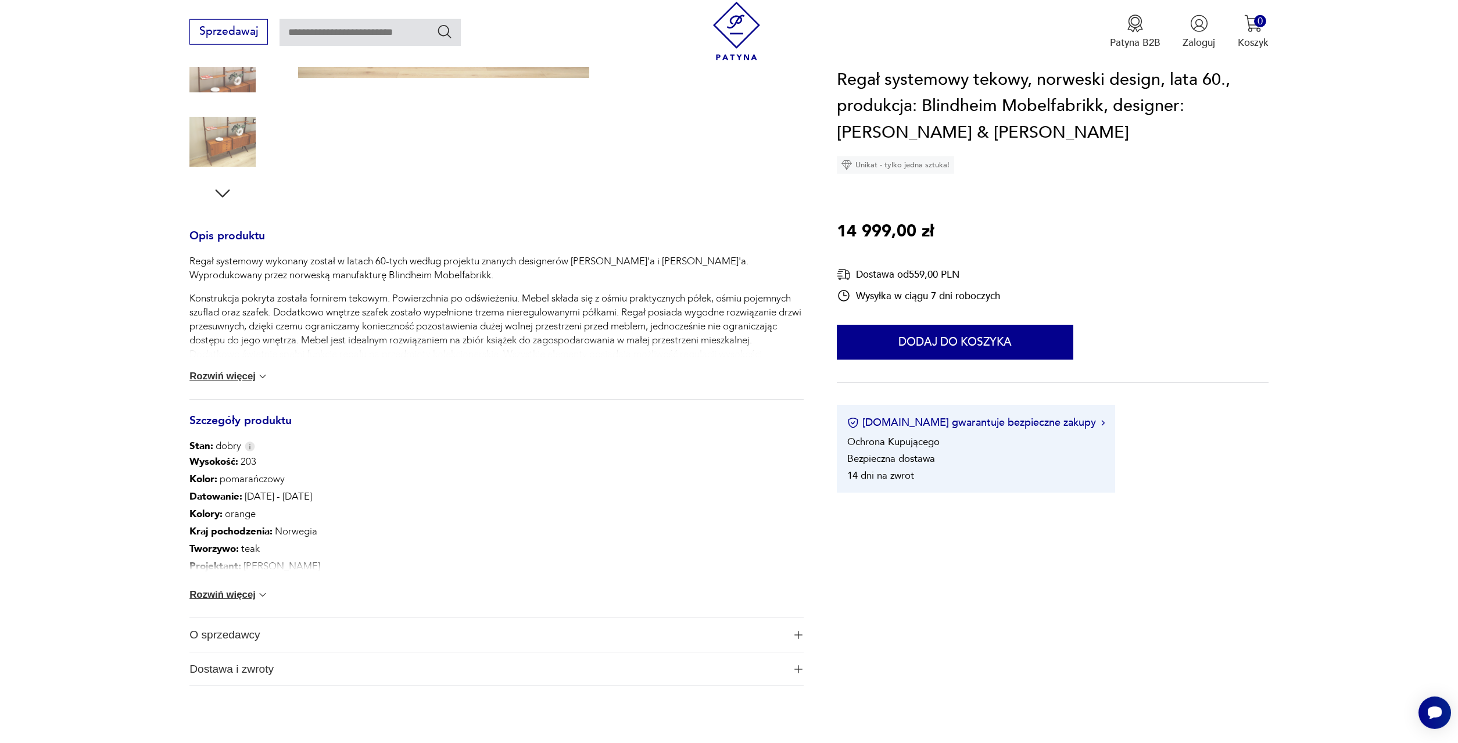
scroll to position [355, 0]
click at [253, 599] on div "Wysokość : 203 Kolor: pomarańczowy Datowanie : 1960 - 1969 Kolory : orange Kraj…" at bounding box center [496, 532] width 614 height 164
click at [251, 585] on div "Wysokość : 203 Kolor: pomarańczowy Datowanie : 1960 - 1969 Kolory : orange Kraj…" at bounding box center [496, 532] width 614 height 164
click at [251, 595] on button "Rozwiń więcej" at bounding box center [228, 592] width 79 height 12
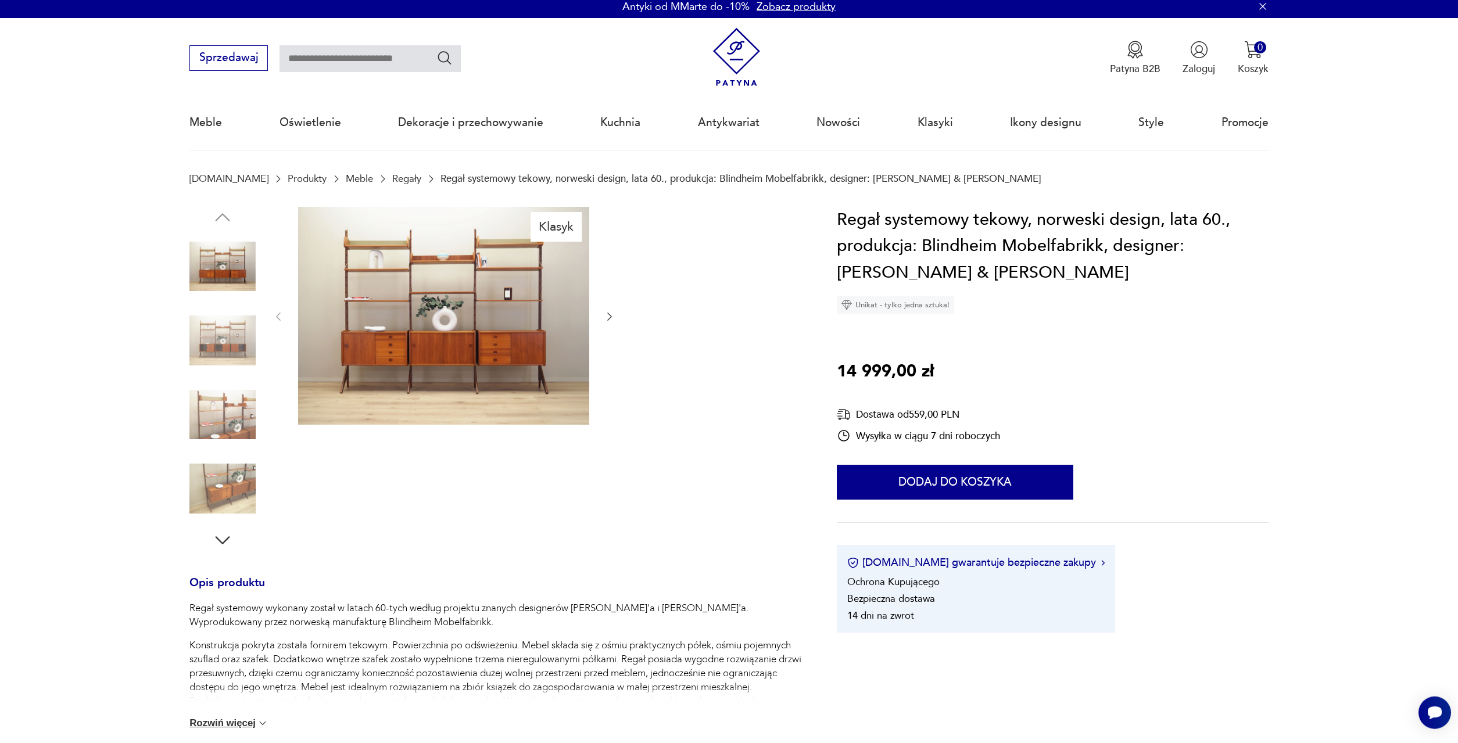
scroll to position [0, 0]
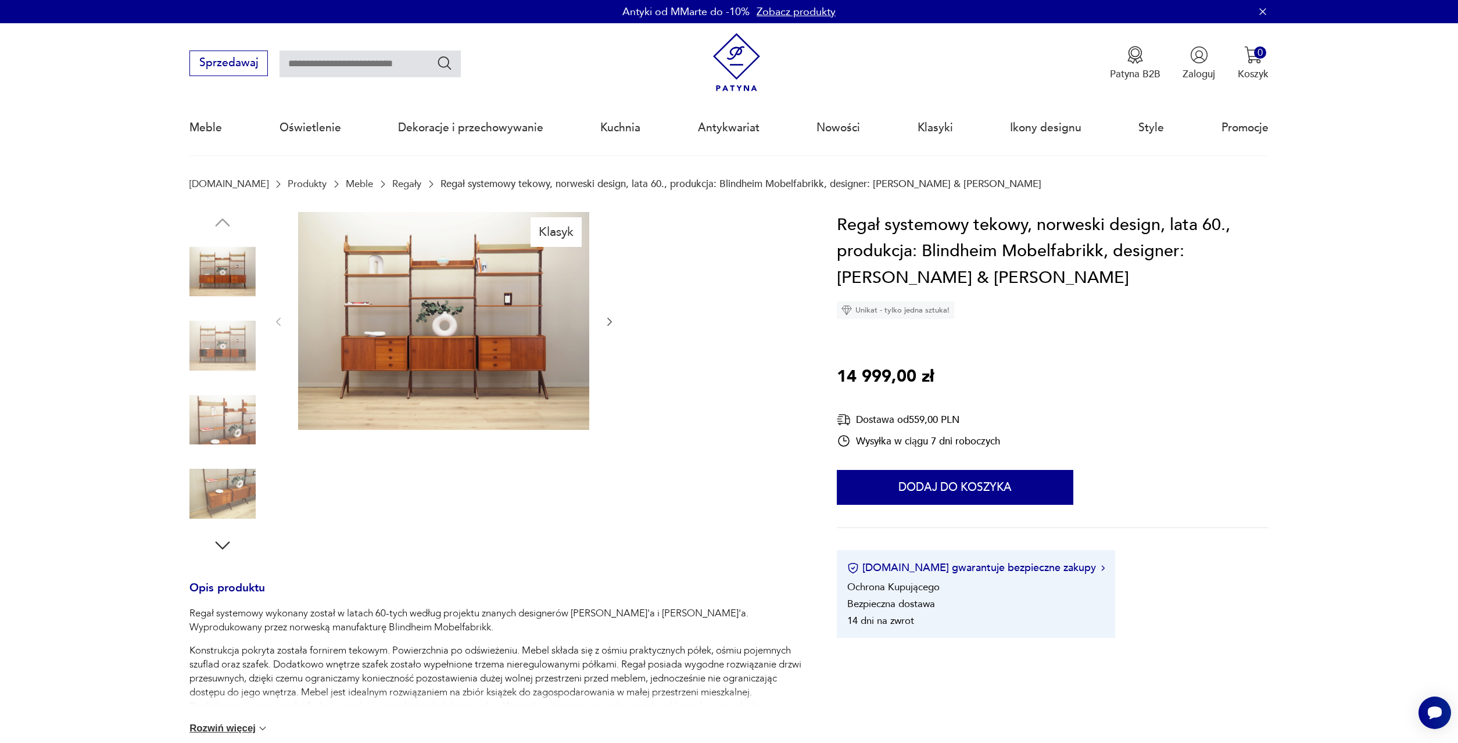
click at [195, 259] on img at bounding box center [222, 272] width 66 height 66
click at [439, 277] on img at bounding box center [443, 321] width 291 height 219
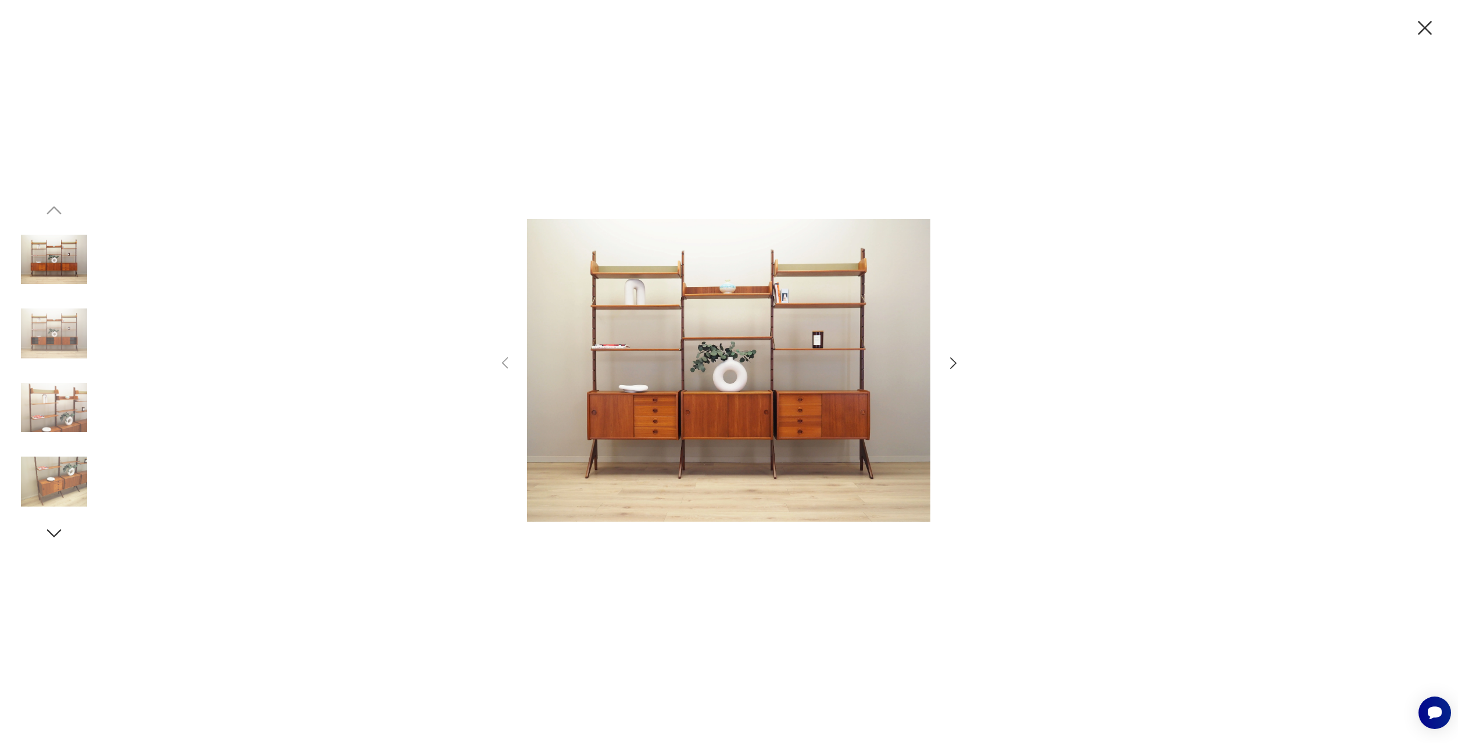
click at [750, 331] on img at bounding box center [728, 370] width 403 height 581
click at [63, 327] on img at bounding box center [54, 333] width 66 height 66
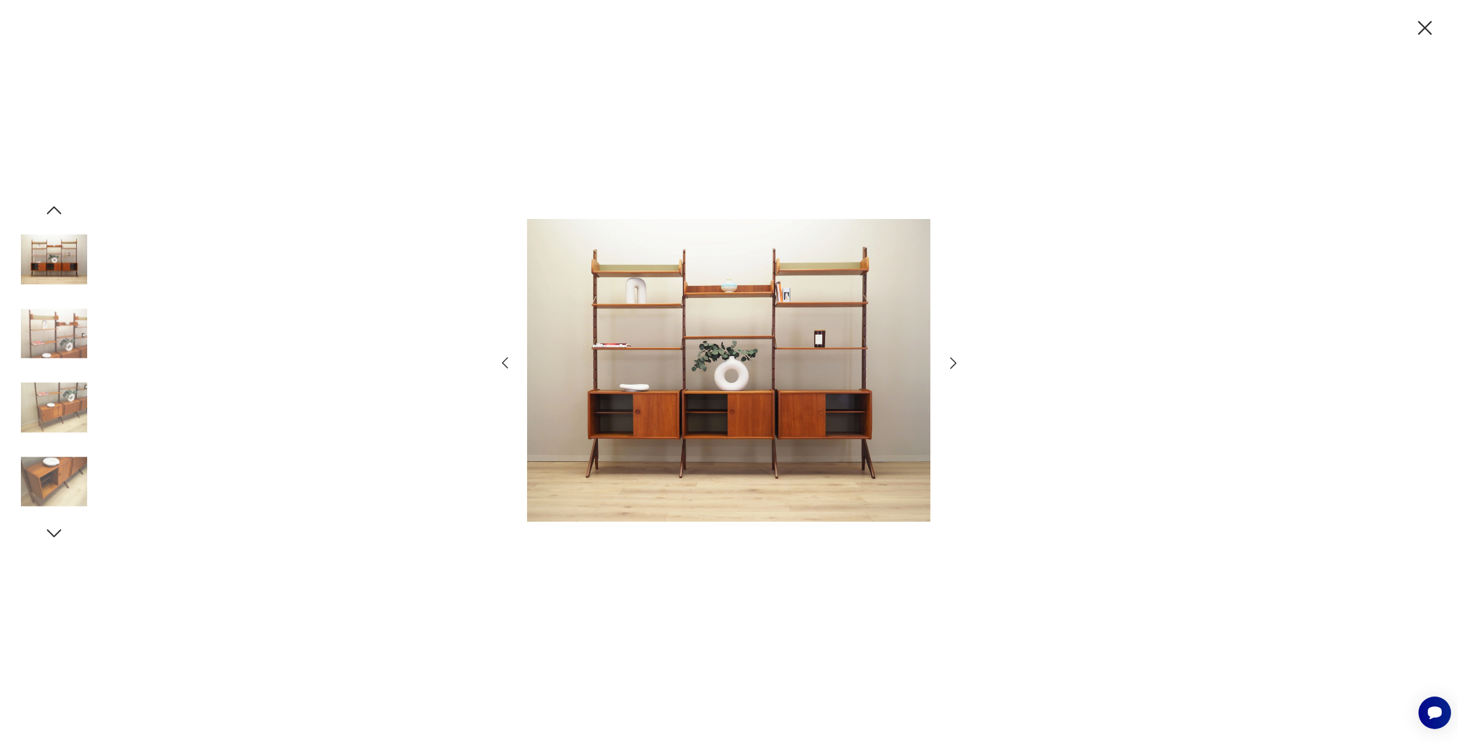
click at [58, 394] on img at bounding box center [54, 408] width 66 height 66
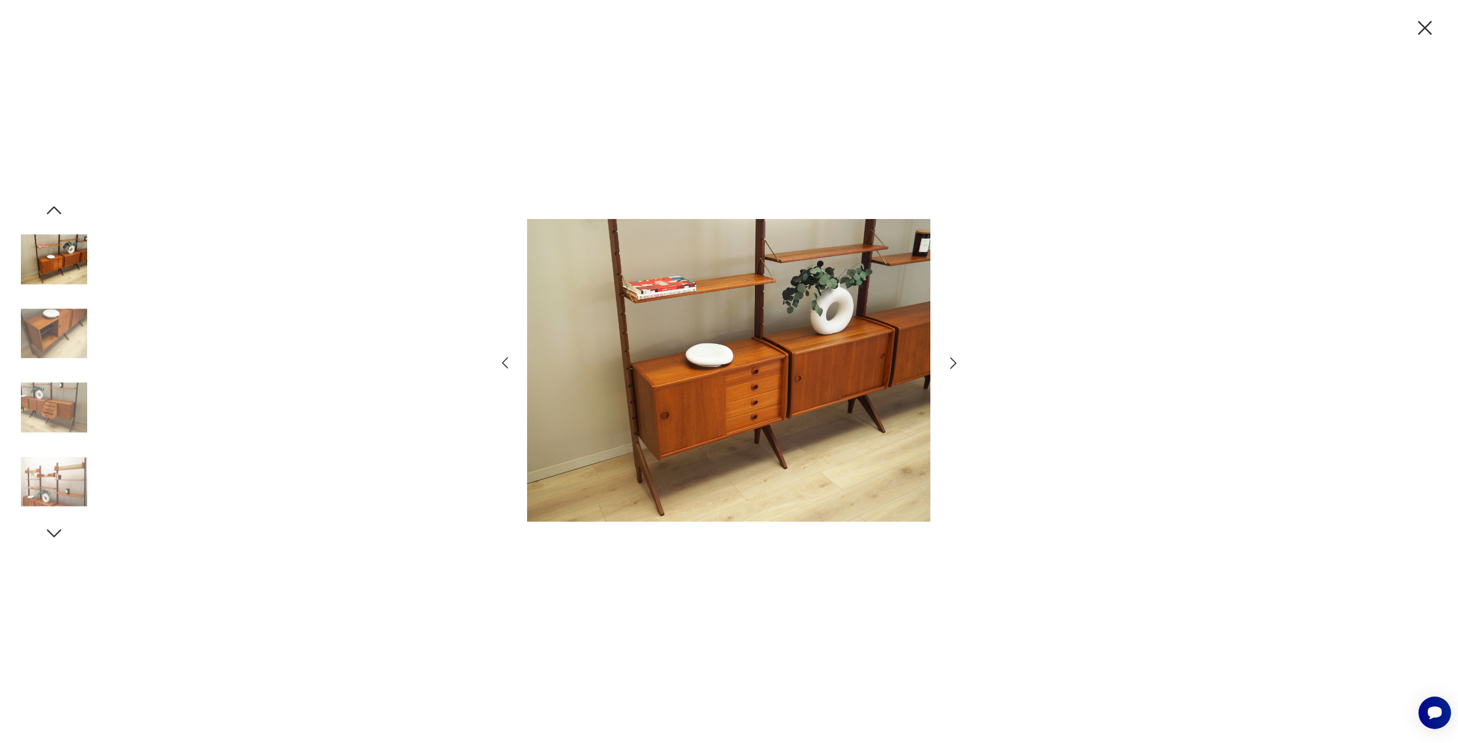
click at [63, 400] on img at bounding box center [54, 408] width 66 height 66
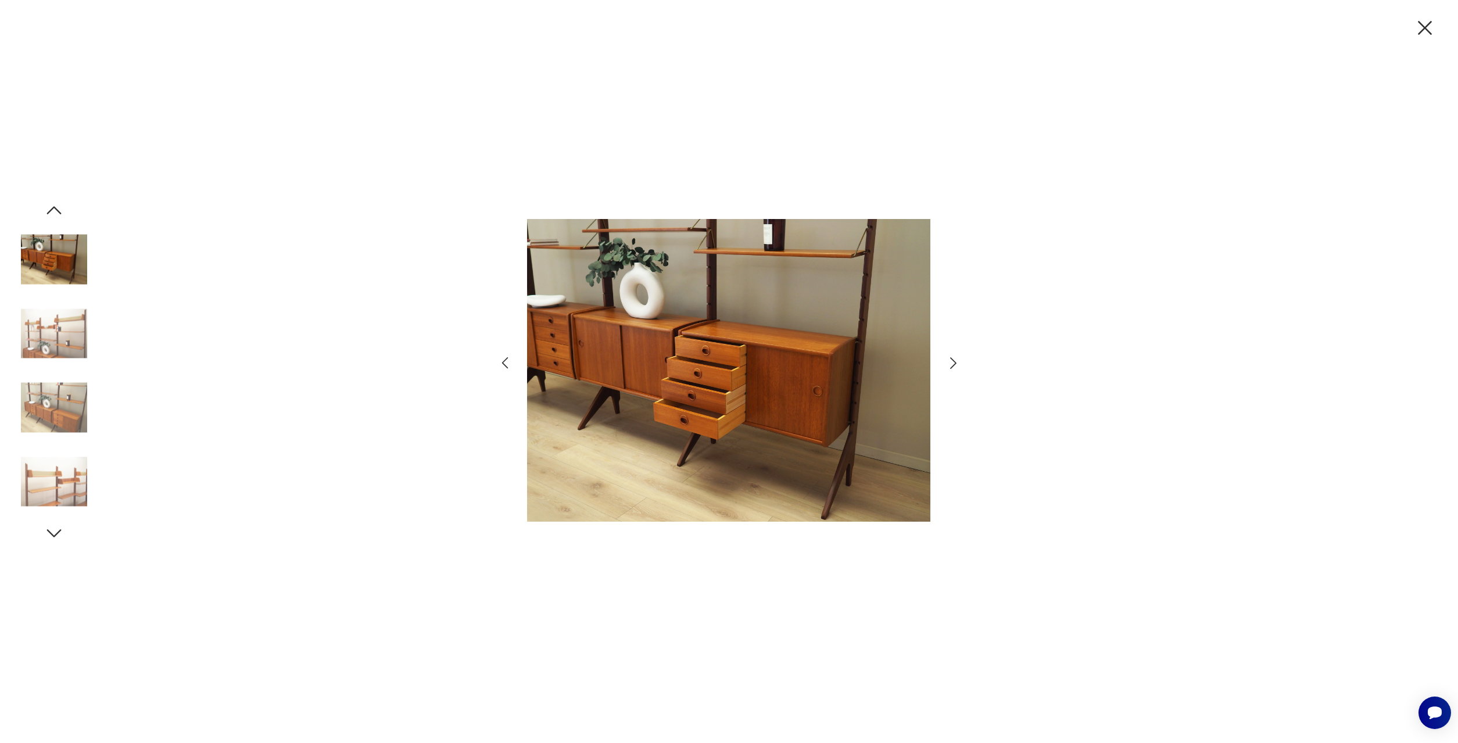
click at [60, 416] on img at bounding box center [54, 408] width 66 height 66
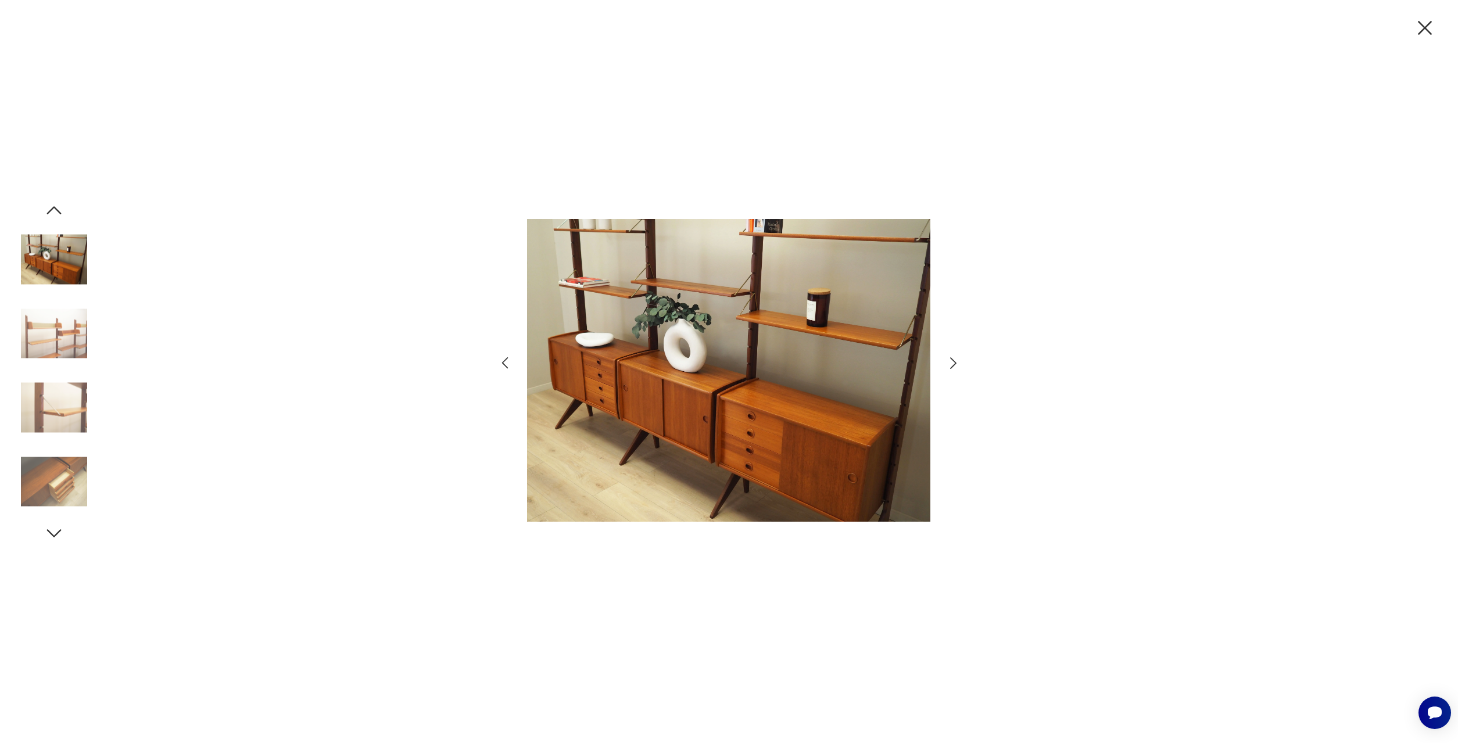
click at [60, 416] on img at bounding box center [54, 408] width 66 height 66
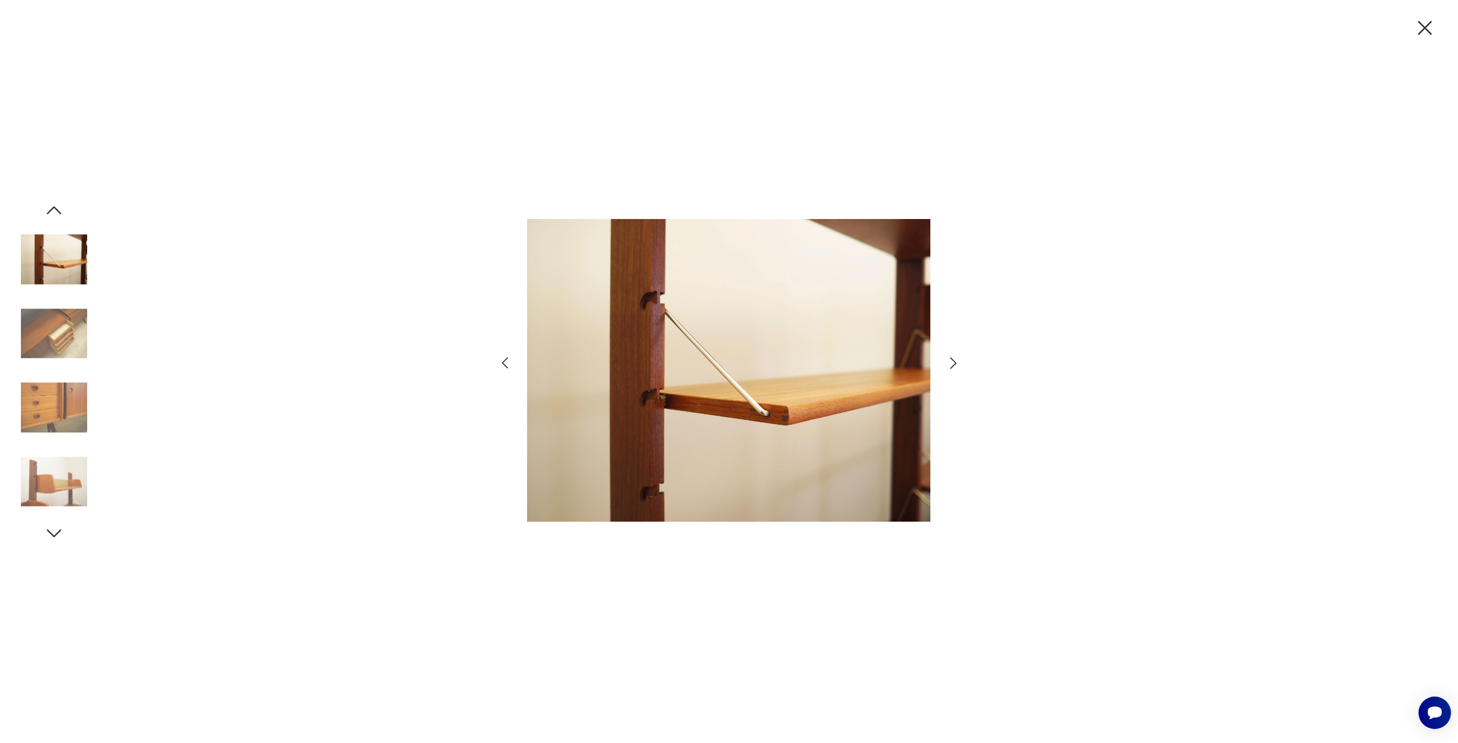
click at [60, 416] on img at bounding box center [54, 408] width 66 height 66
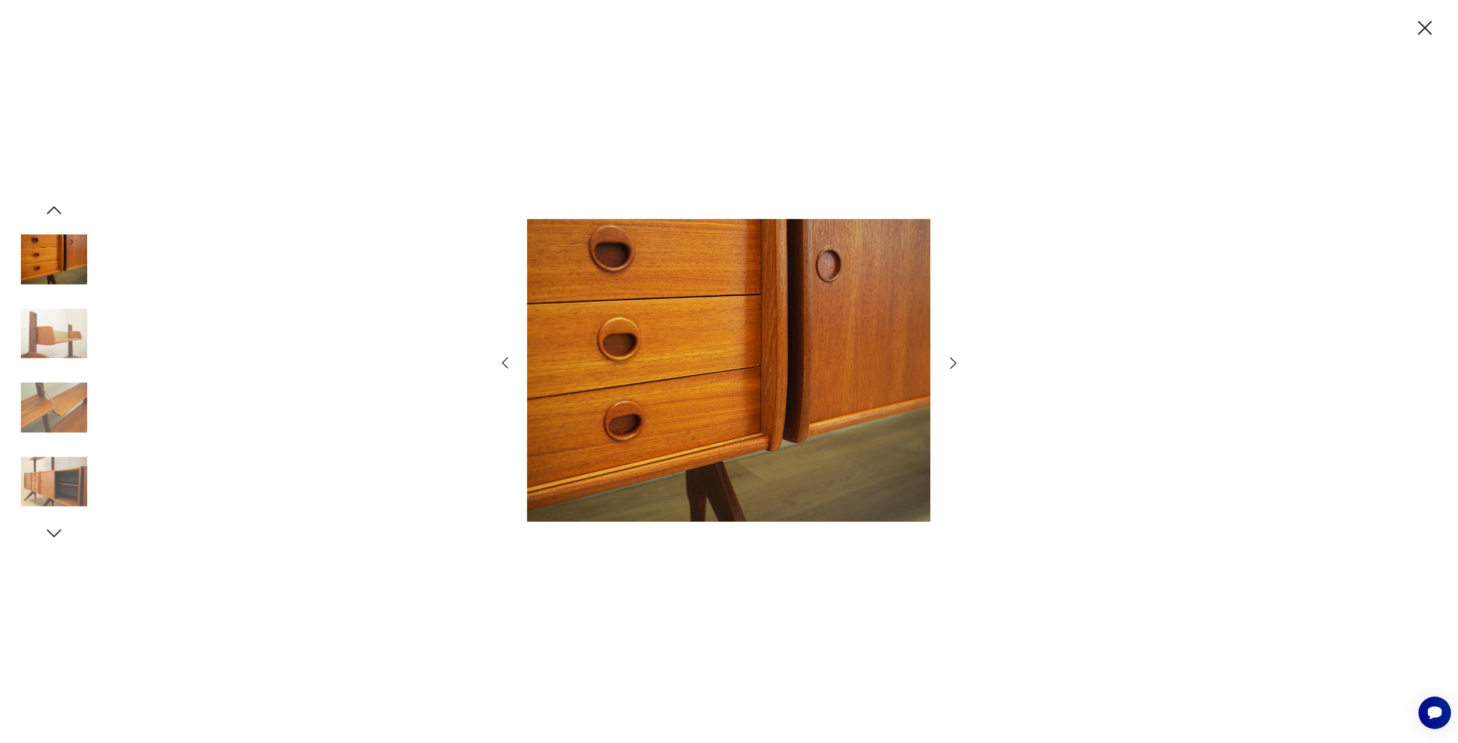
click at [60, 416] on img at bounding box center [54, 408] width 66 height 66
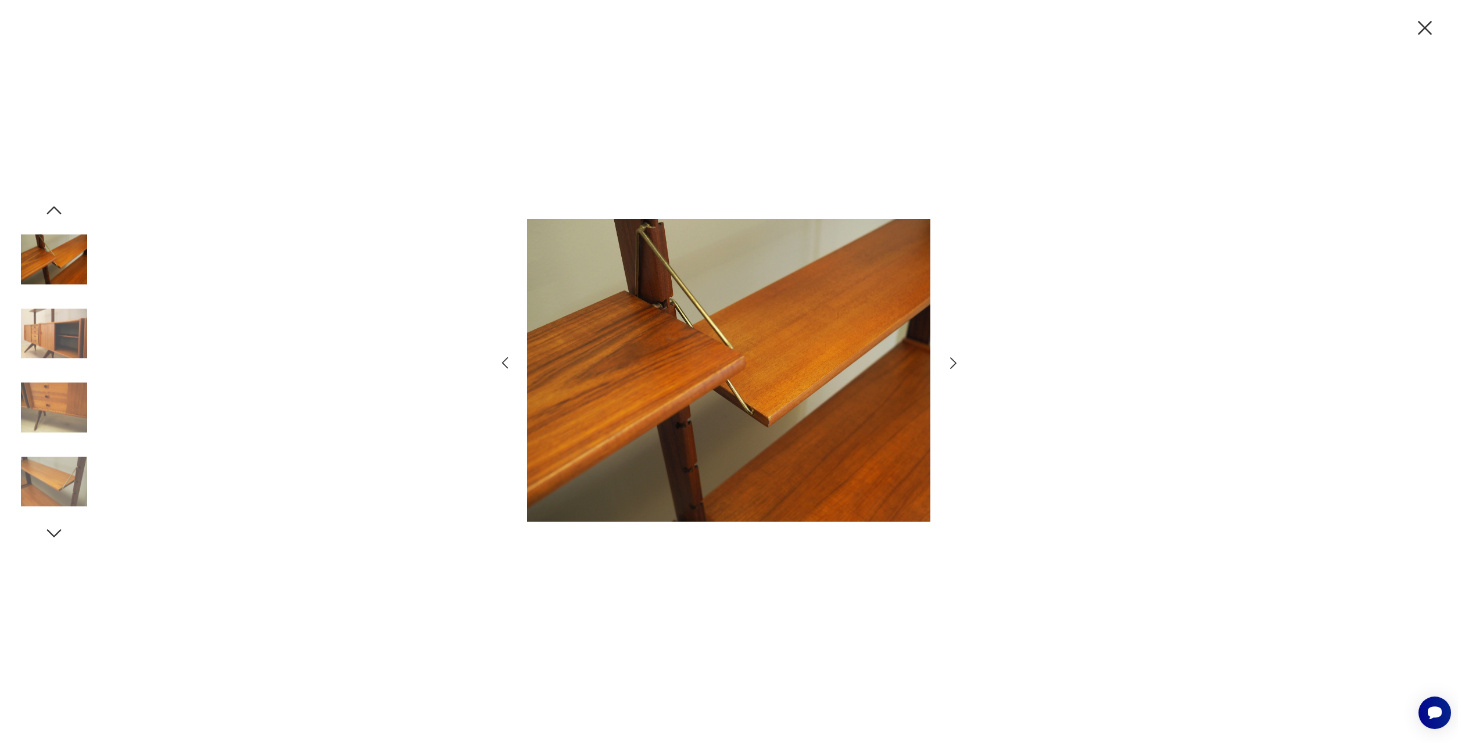
click at [60, 416] on img at bounding box center [54, 408] width 66 height 66
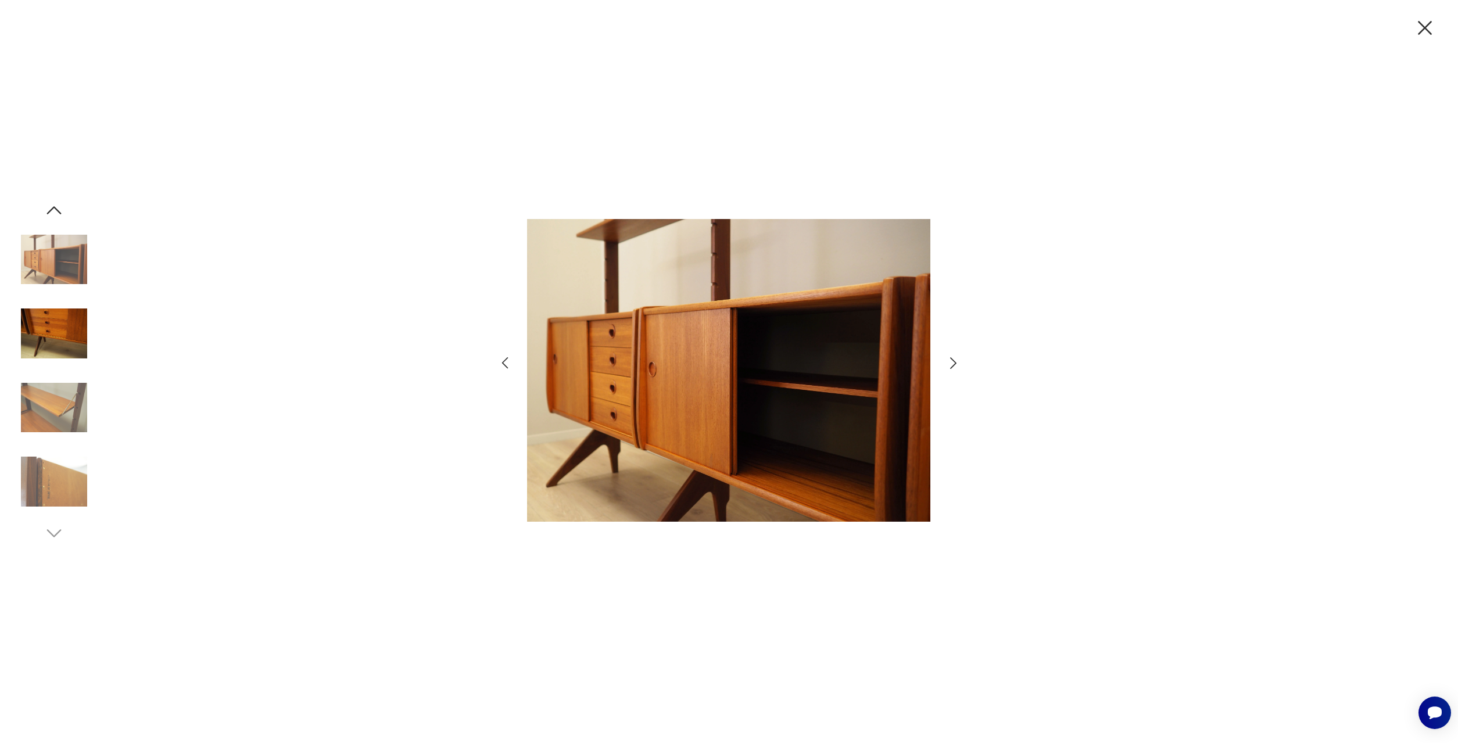
click at [60, 416] on img at bounding box center [54, 408] width 66 height 66
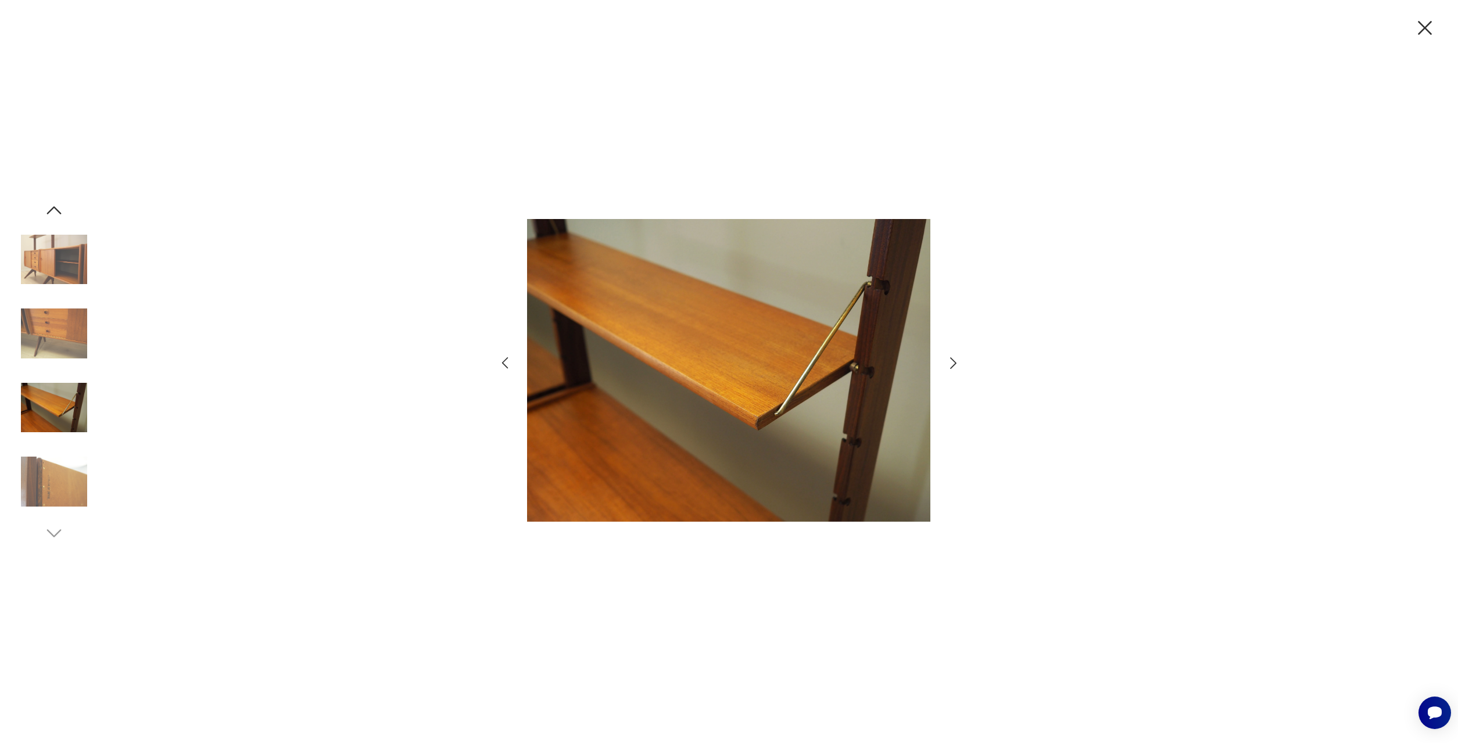
click at [60, 416] on img at bounding box center [54, 408] width 66 height 66
click at [61, 474] on img at bounding box center [54, 482] width 66 height 66
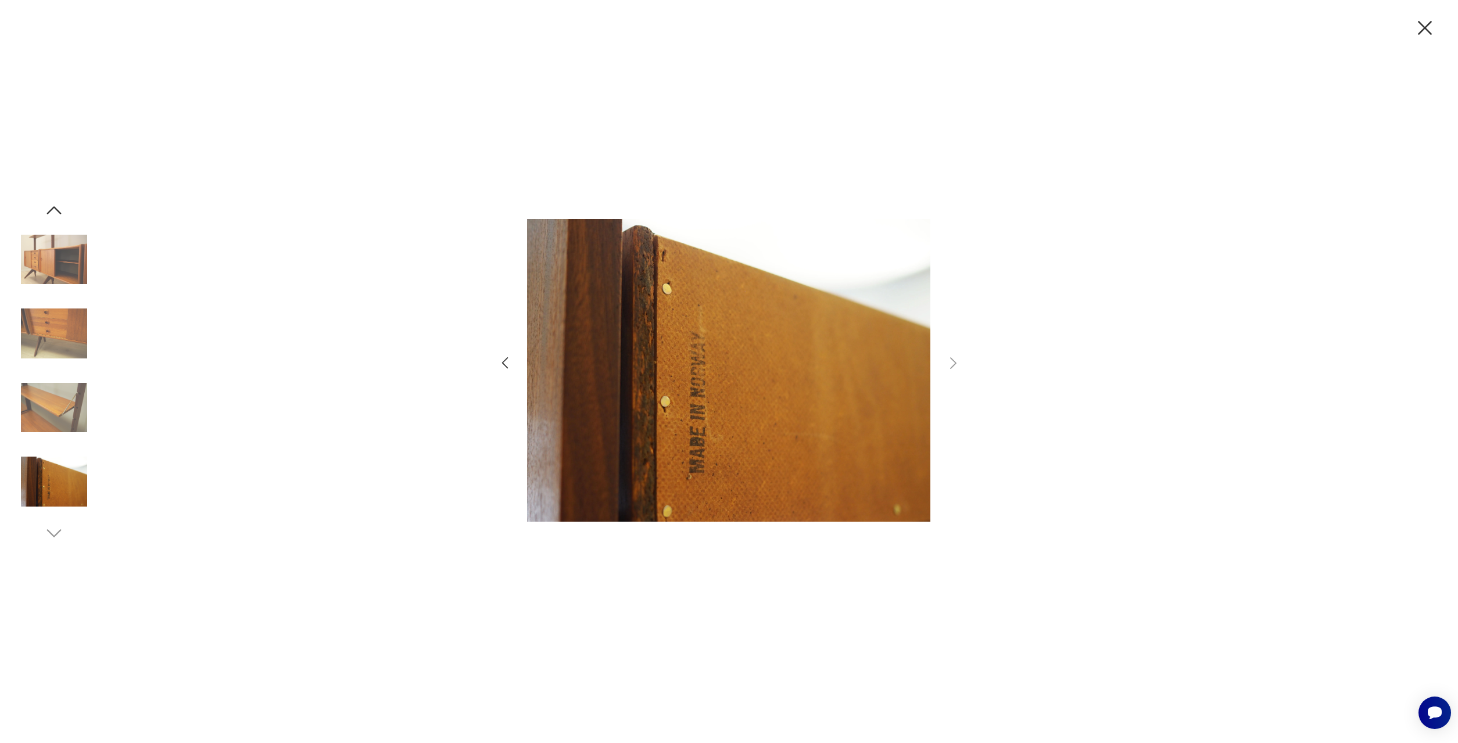
click at [1424, 19] on icon "button" at bounding box center [1425, 28] width 24 height 24
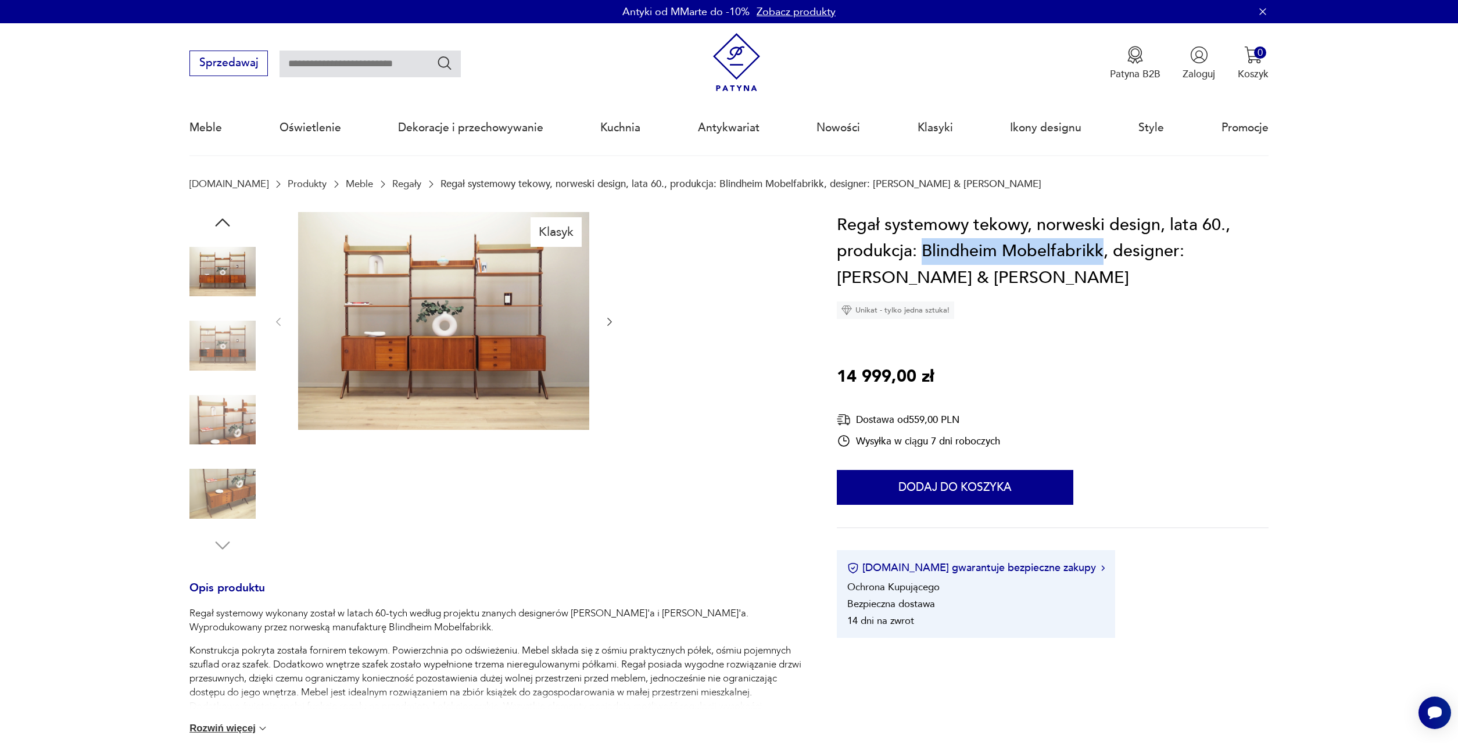
drag, startPoint x: 1101, startPoint y: 250, endPoint x: 921, endPoint y: 246, distance: 180.2
click at [921, 246] on h1 "Regał systemowy tekowy, norweski design, lata 60., produkcja: Blindheim Mobelfa…" at bounding box center [1053, 252] width 432 height 80
